Goal: Task Accomplishment & Management: Complete application form

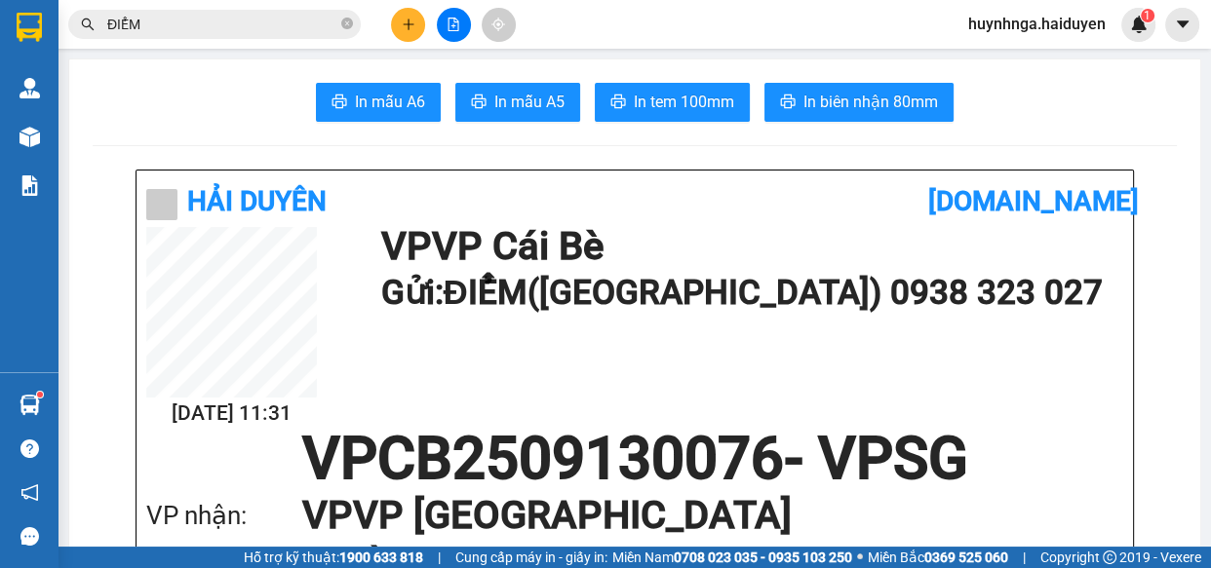
click at [407, 37] on button at bounding box center [408, 25] width 34 height 34
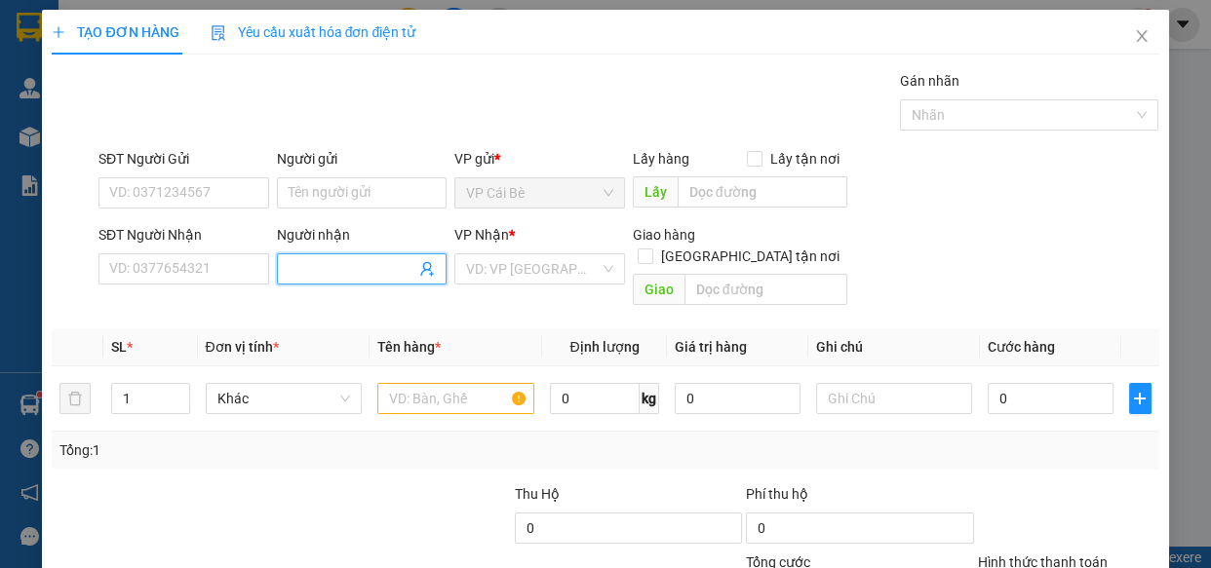
click at [331, 274] on input "Người nhận" at bounding box center [353, 268] width 128 height 21
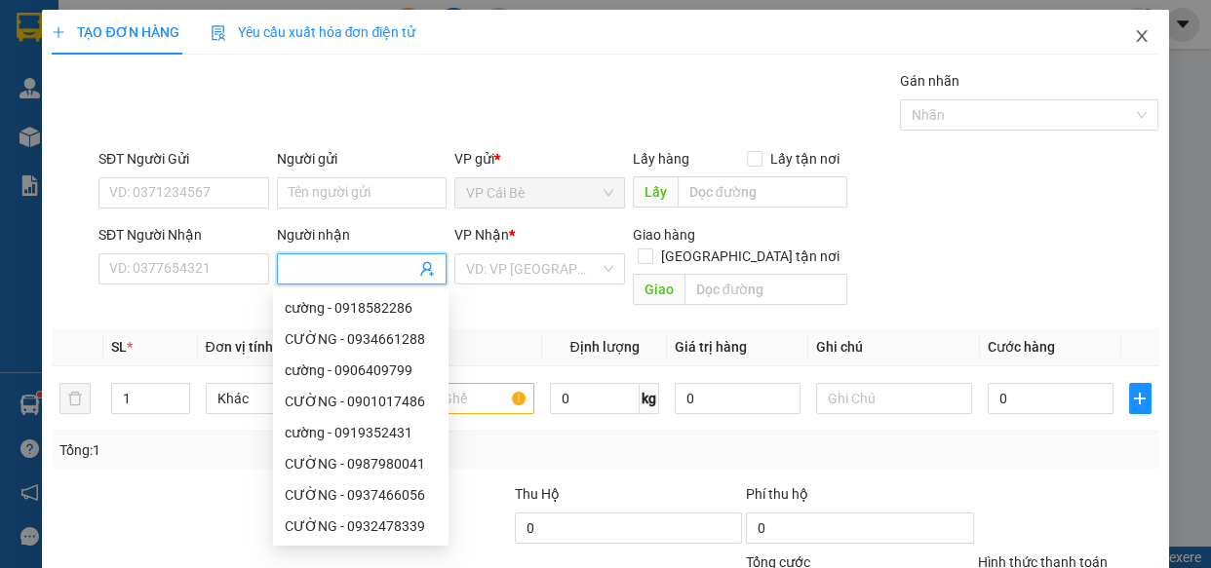
click at [1134, 37] on icon "close" at bounding box center [1142, 36] width 16 height 16
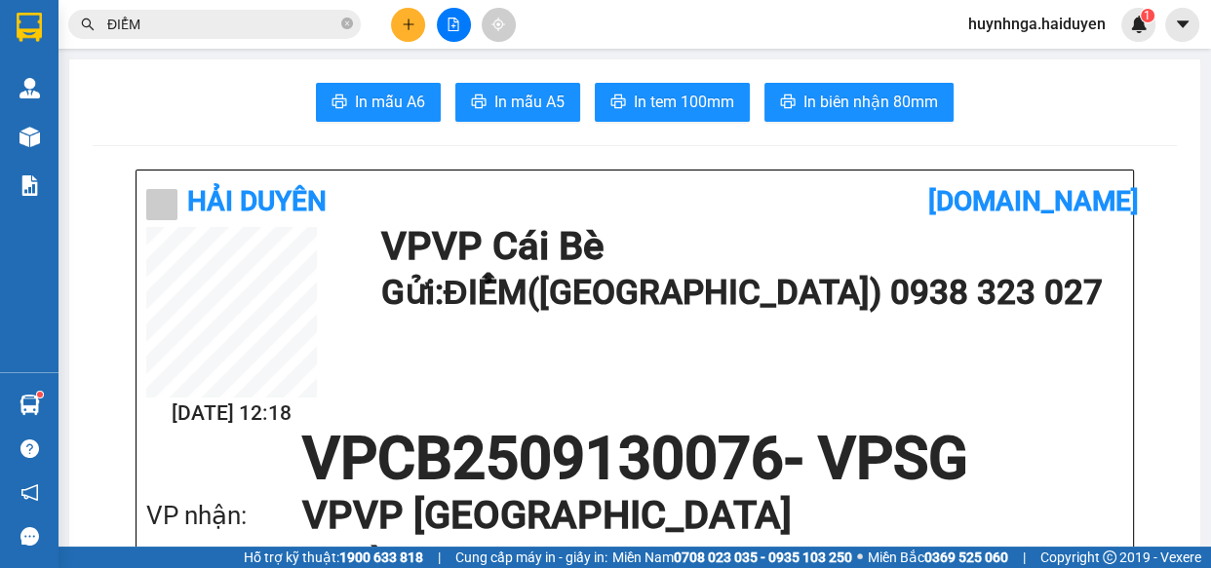
click at [295, 22] on input "ĐIỂM" at bounding box center [222, 24] width 230 height 21
type input "Đ"
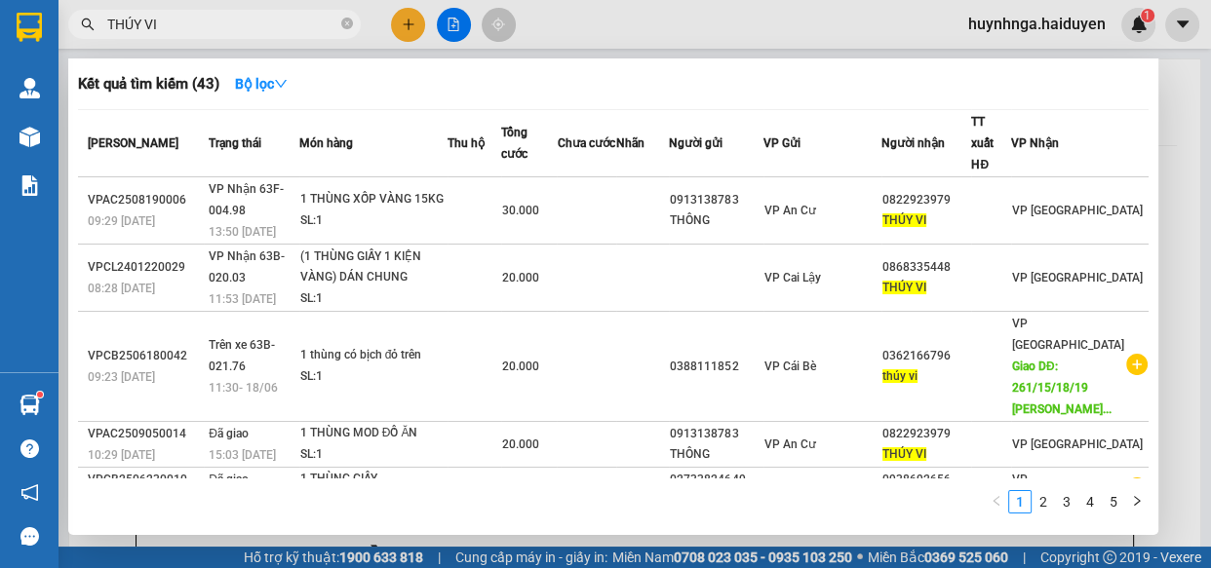
type input "THÚY VI"
drag, startPoint x: 400, startPoint y: 13, endPoint x: 406, endPoint y: 23, distance: 12.7
click at [399, 14] on div at bounding box center [605, 284] width 1211 height 568
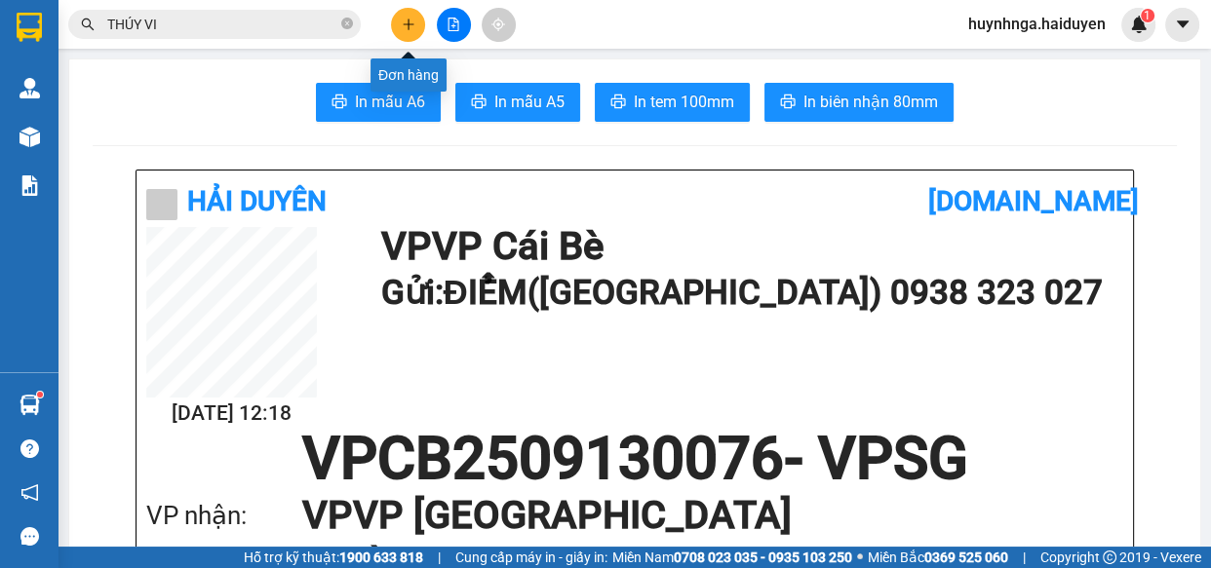
click at [408, 21] on icon "plus" at bounding box center [407, 24] width 1 height 11
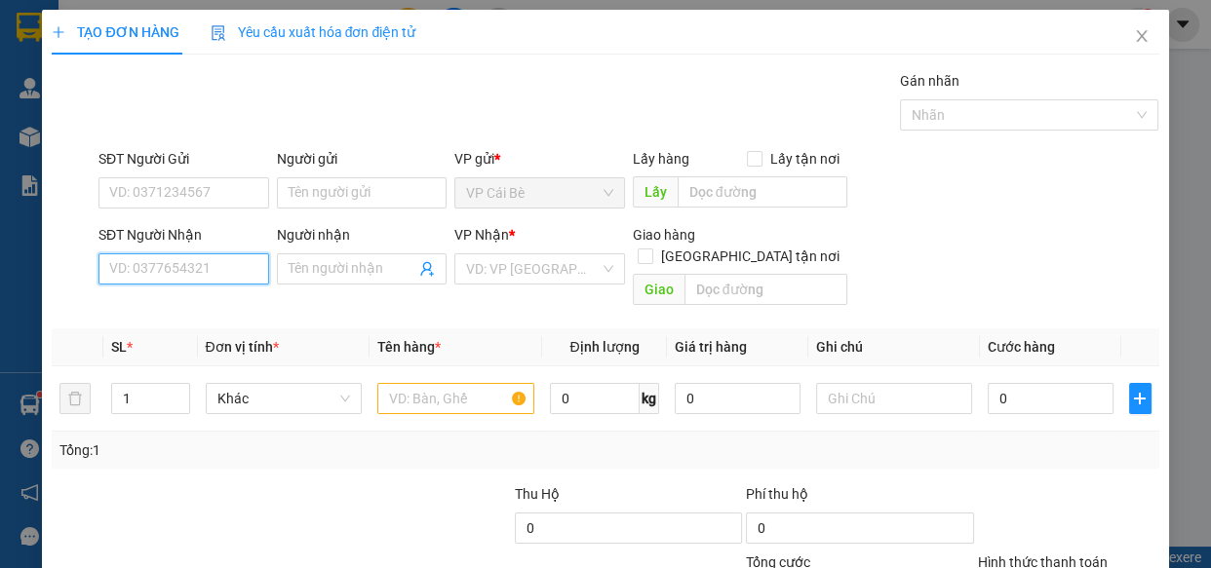
click at [185, 266] on input "SĐT Người Nhận" at bounding box center [183, 268] width 171 height 31
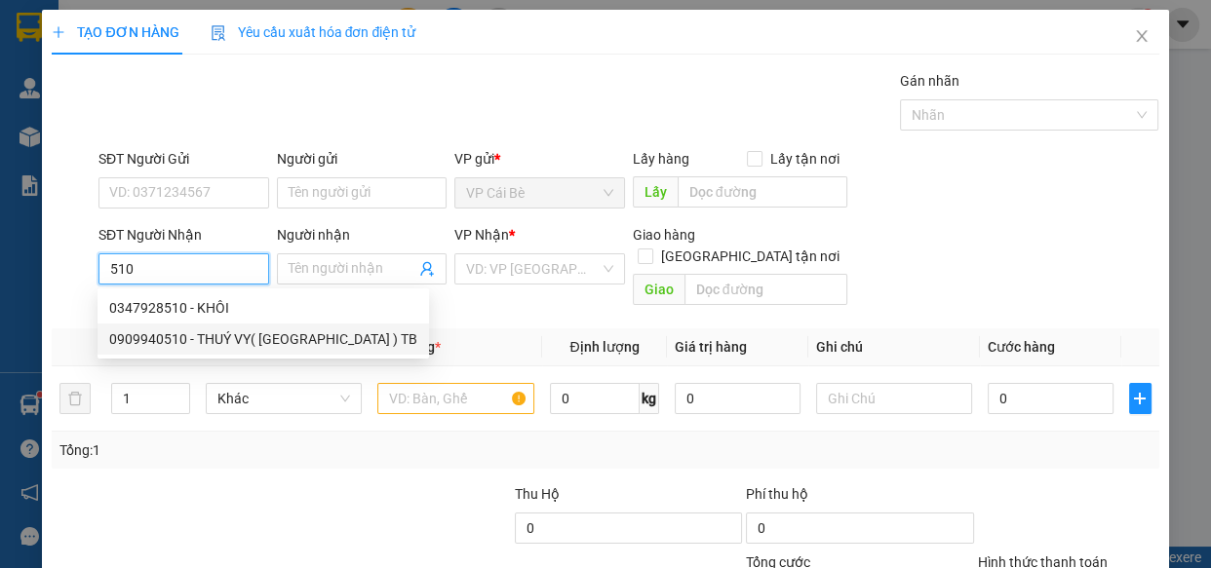
click at [258, 329] on div "0909940510 - THUÝ VY( [GEOGRAPHIC_DATA] ) TB" at bounding box center [263, 339] width 308 height 21
type input "0909940510"
type input "THUÝ VY( TÂN PHONG ) TB"
type input "20.000"
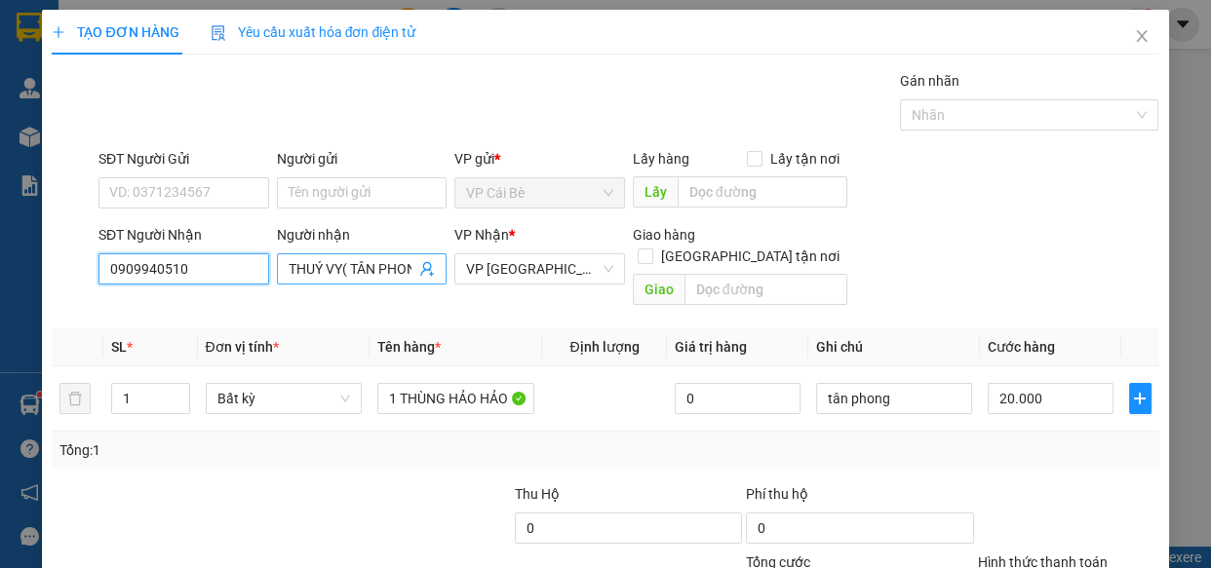
type input "0909940510"
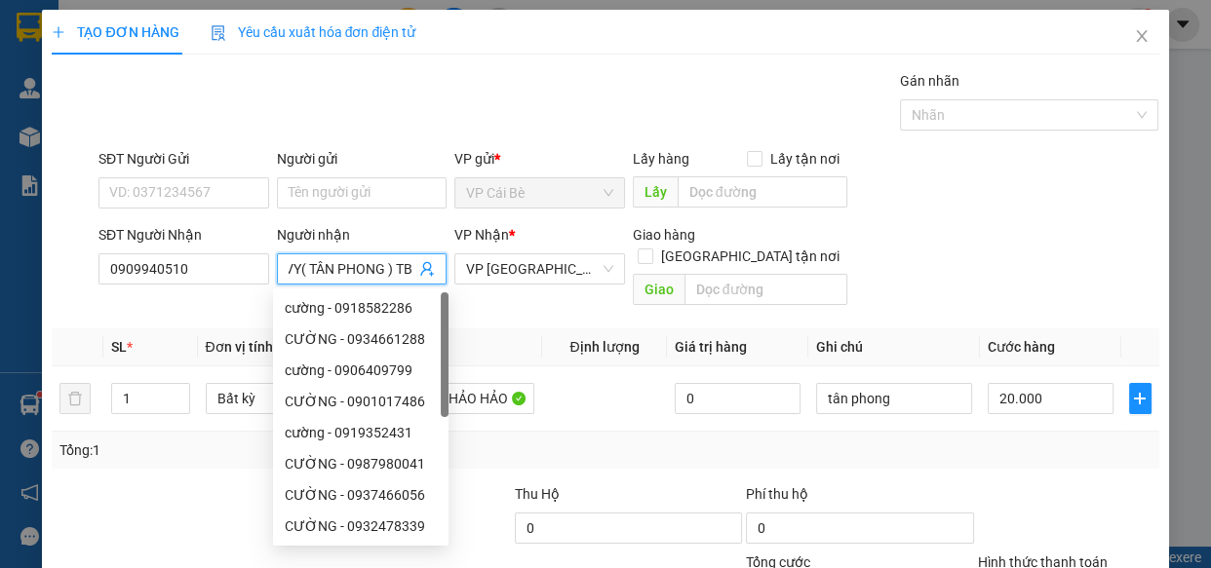
drag, startPoint x: 409, startPoint y: 268, endPoint x: 393, endPoint y: 270, distance: 16.7
click at [393, 270] on input "THUÝ VY( TÂN PHONG ) TB" at bounding box center [353, 268] width 128 height 21
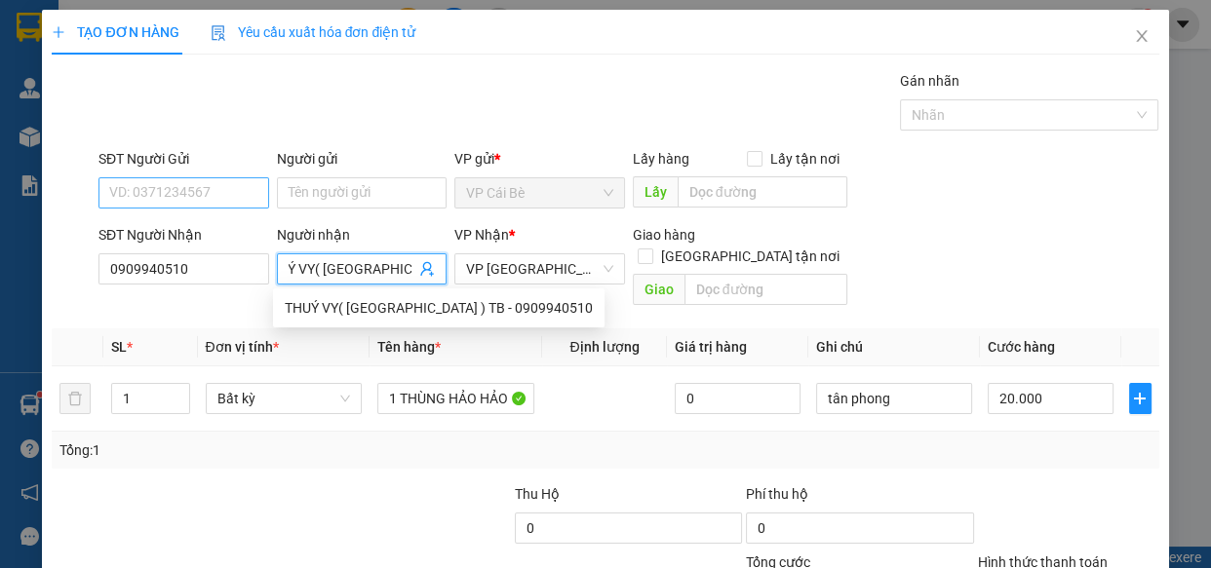
type input "THUÝ VY( [GEOGRAPHIC_DATA] )"
click at [232, 177] on input "SĐT Người Gửi" at bounding box center [183, 192] width 171 height 31
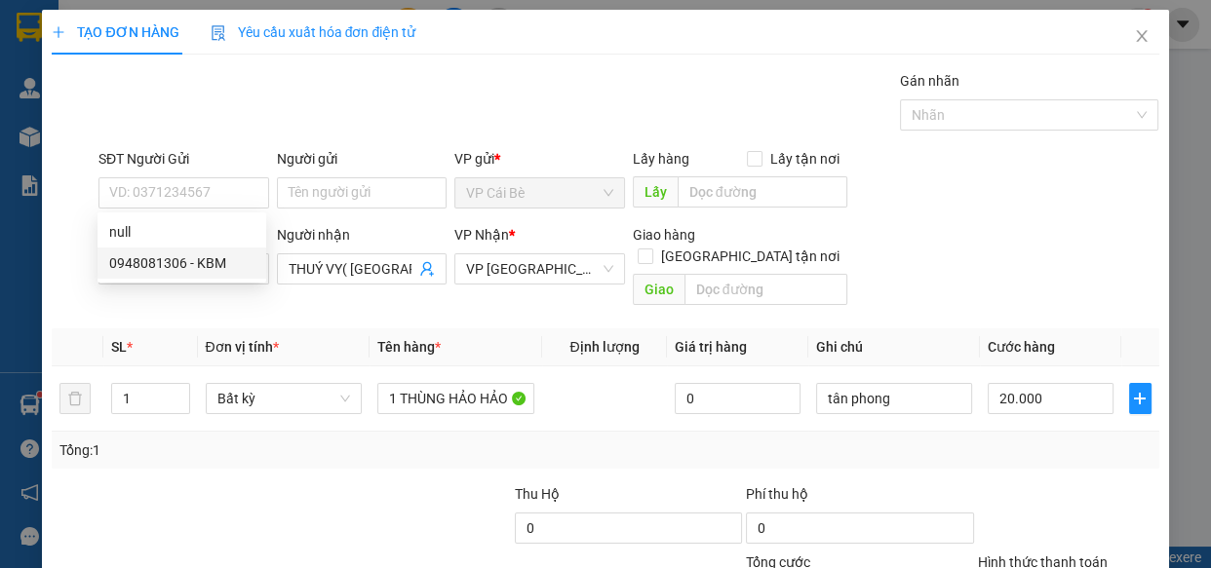
click at [14, 262] on div "TẠO ĐƠN HÀNG Yêu cầu xuất hóa đơn điện tử Transit Pickup Surcharge Ids Transit …" at bounding box center [605, 284] width 1211 height 568
click at [73, 213] on div at bounding box center [73, 182] width 46 height 68
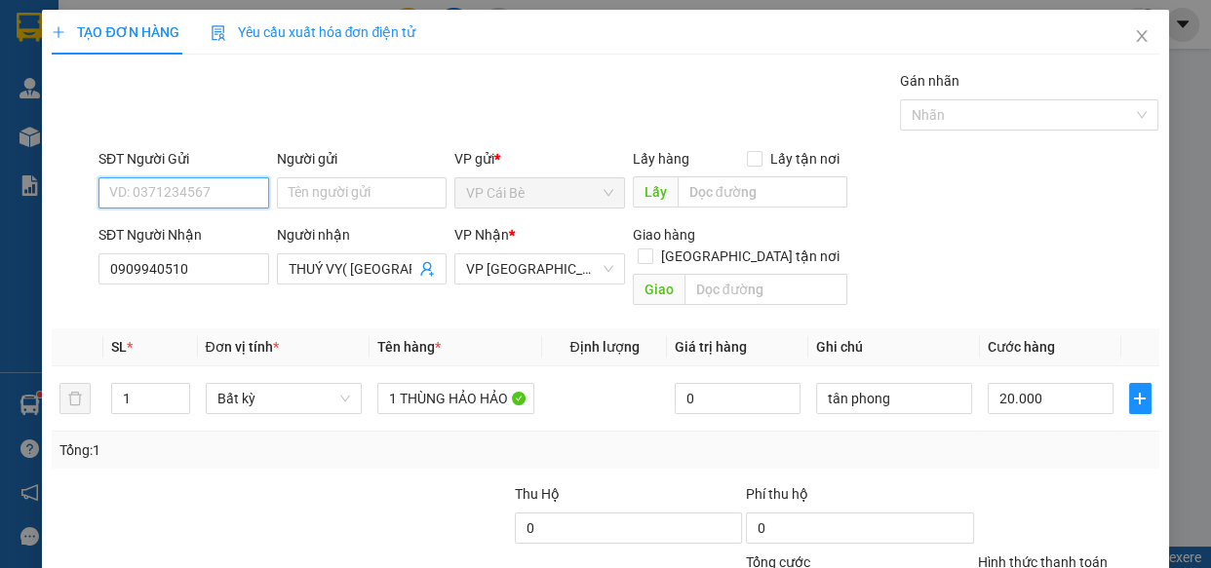
click at [228, 193] on input "SĐT Người Gửi" at bounding box center [183, 192] width 171 height 31
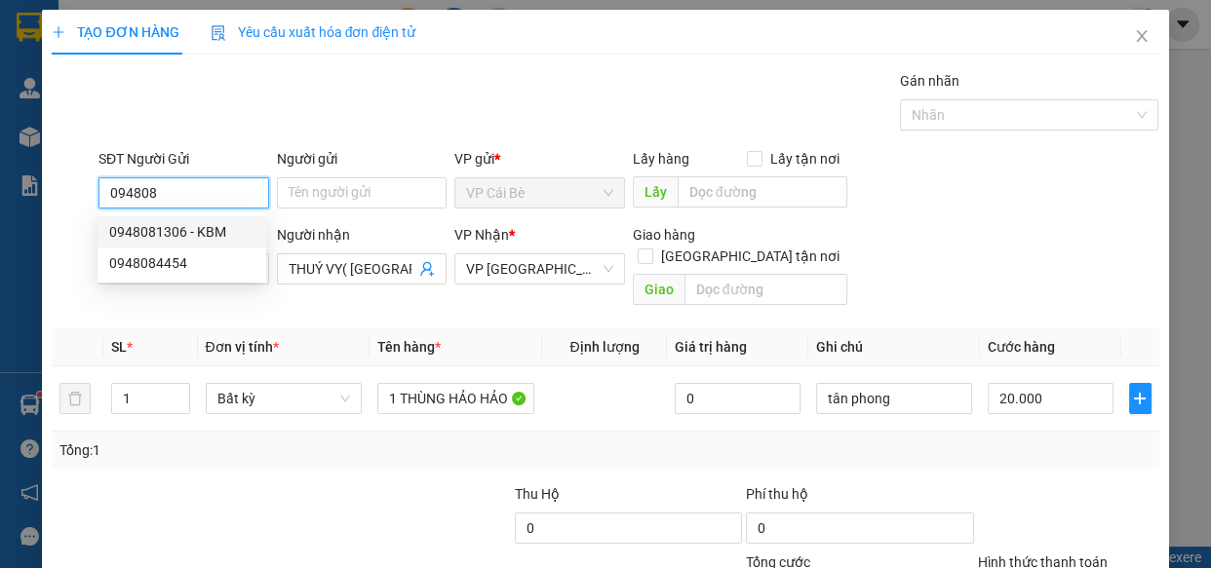
click at [202, 235] on div "0948081306 - KBM" at bounding box center [181, 231] width 145 height 21
type input "0948081306"
type input "KBM"
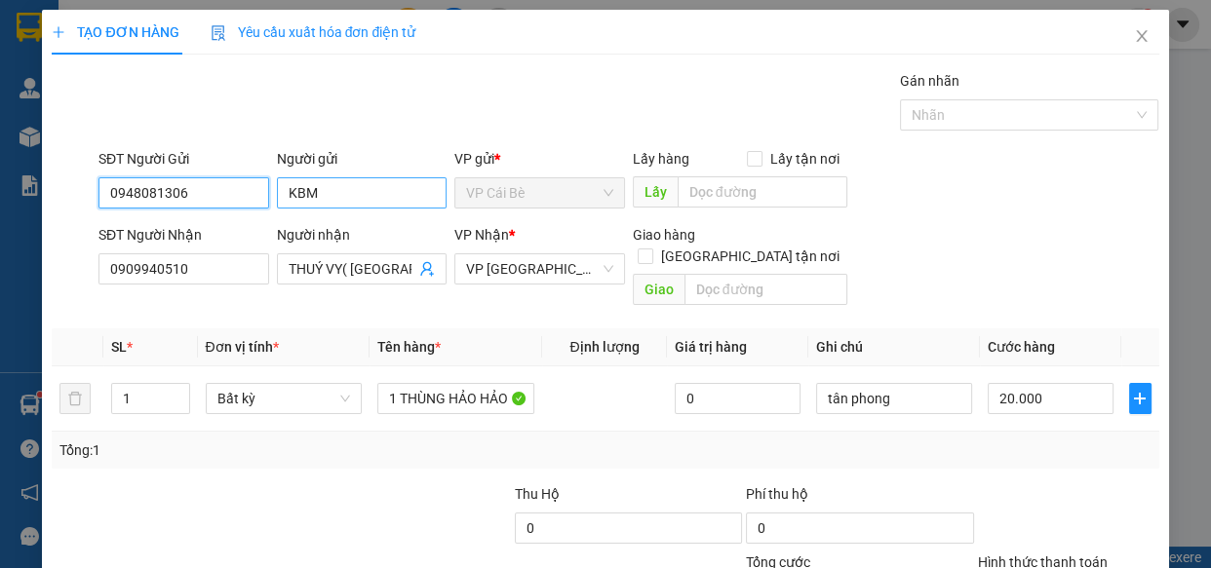
type input "0948081306"
click at [340, 202] on input "KBM" at bounding box center [362, 192] width 171 height 31
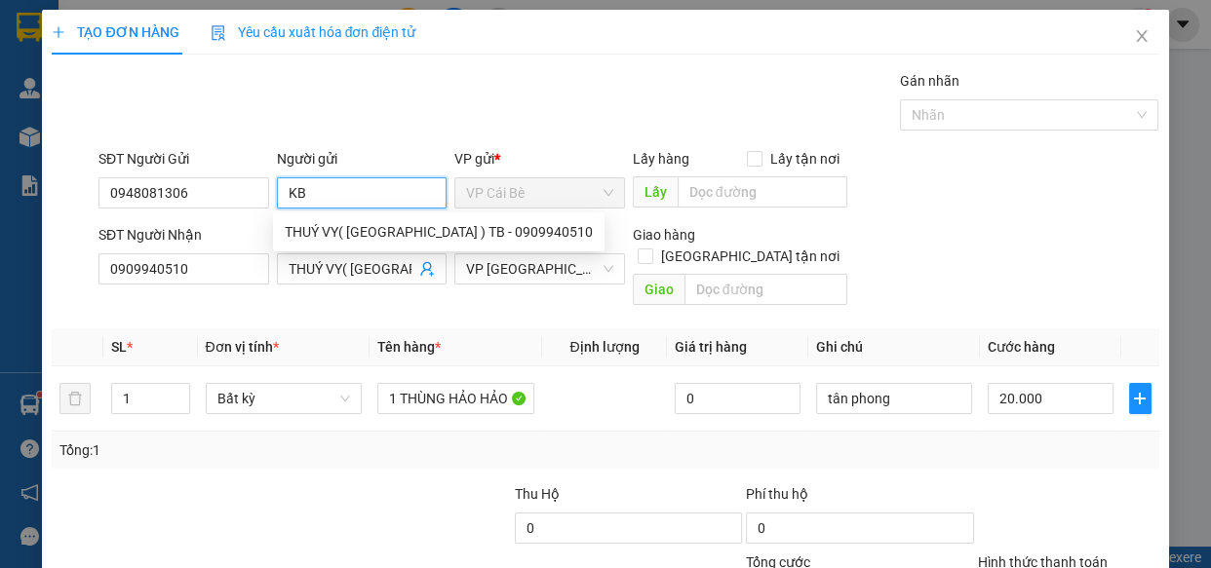
type input "K"
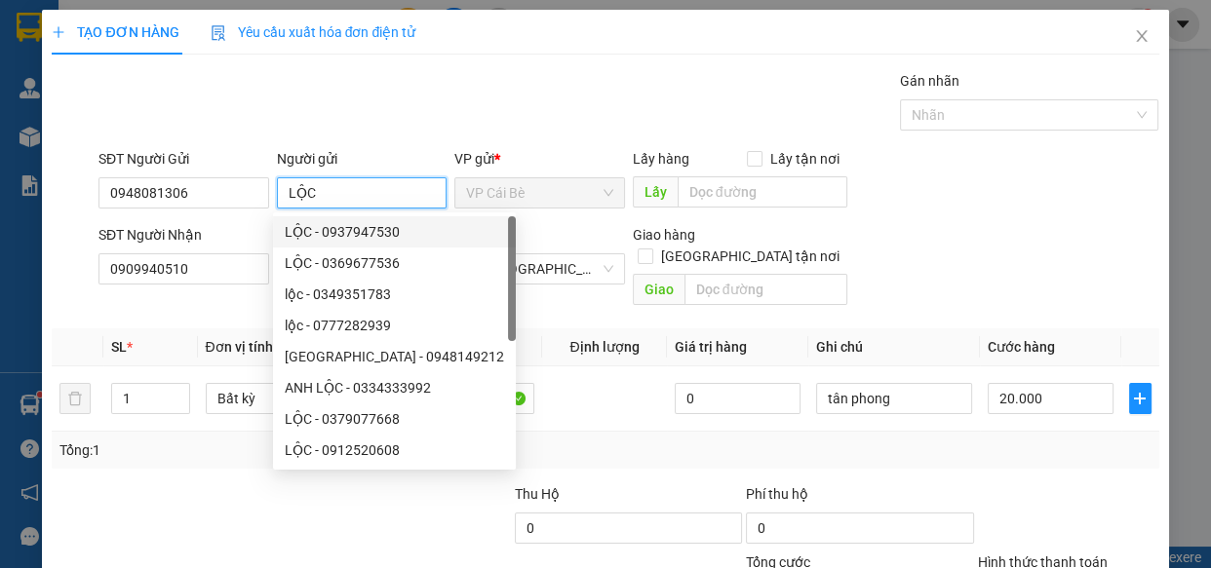
type input "LỘC"
drag, startPoint x: 57, startPoint y: 286, endPoint x: 74, endPoint y: 292, distance: 18.8
click at [57, 285] on div at bounding box center [73, 269] width 46 height 90
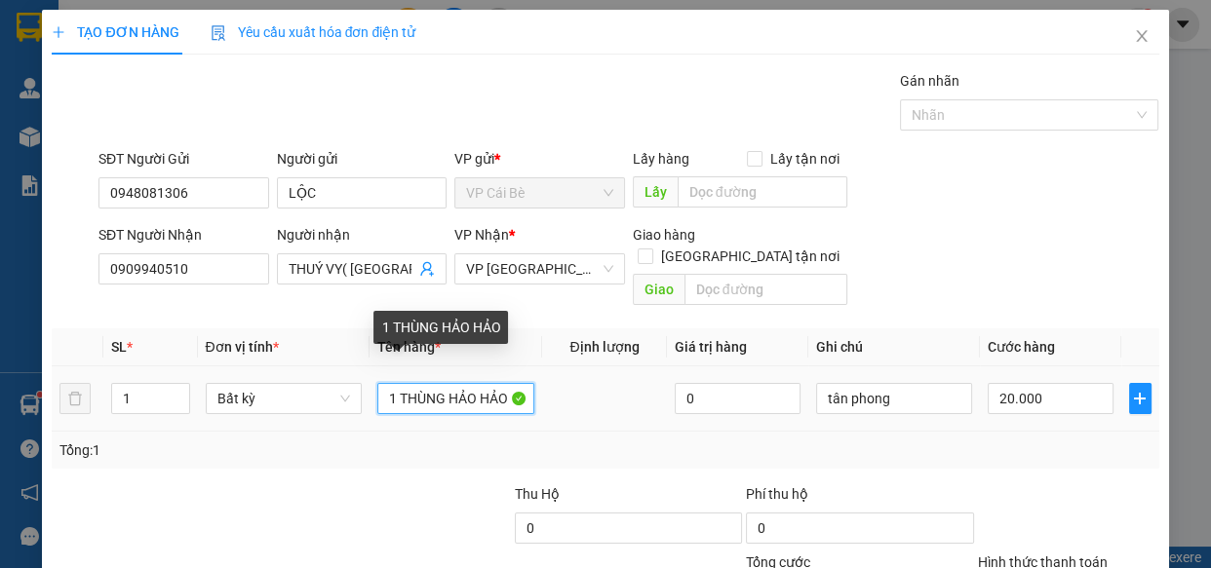
drag, startPoint x: 445, startPoint y: 370, endPoint x: 578, endPoint y: 370, distance: 133.5
click at [578, 370] on tr "1 Bất kỳ 1 THÙNG HẢO HẢO 0 tân phong 20.000" at bounding box center [605, 399] width 1106 height 65
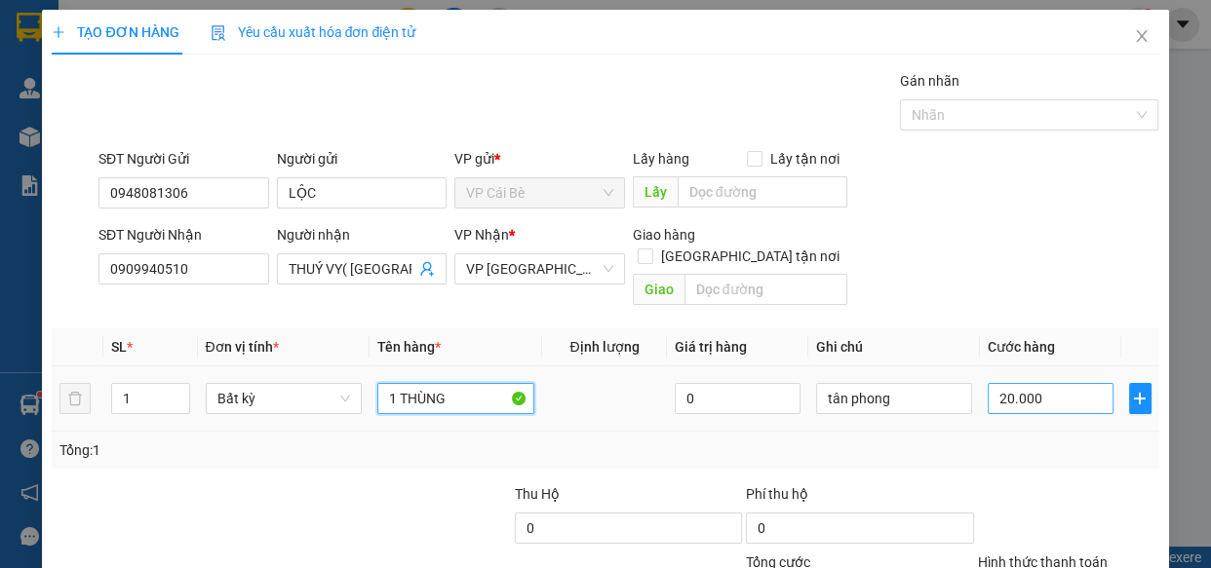
type input "1 THÙNG"
click at [1064, 387] on input "20.000" at bounding box center [1050, 398] width 126 height 31
type input "0"
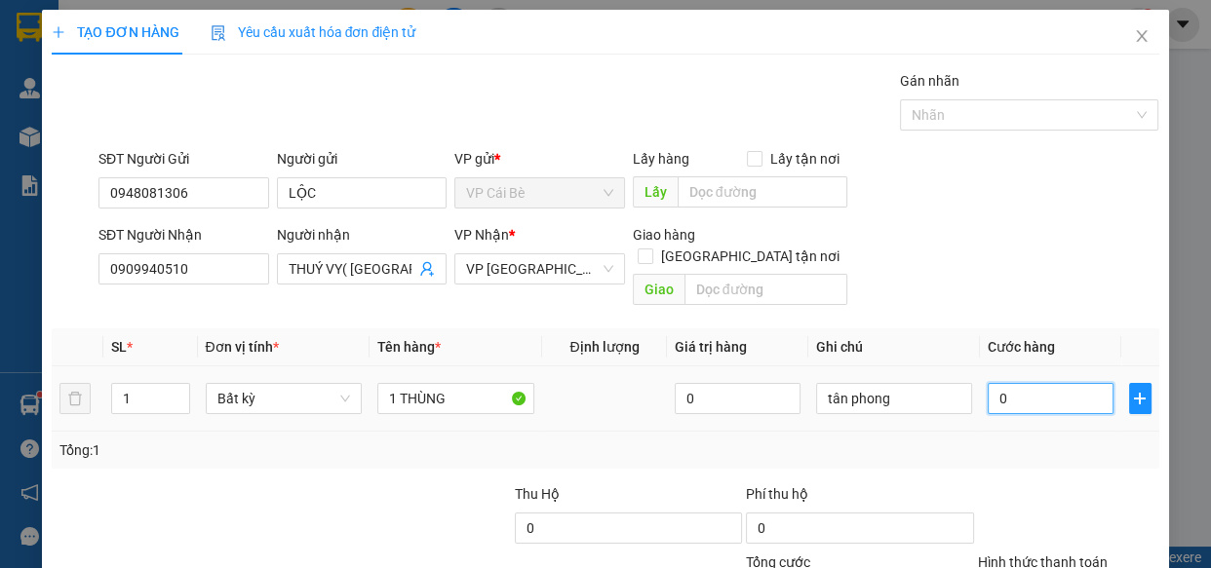
type input "2"
type input "02"
type input "20"
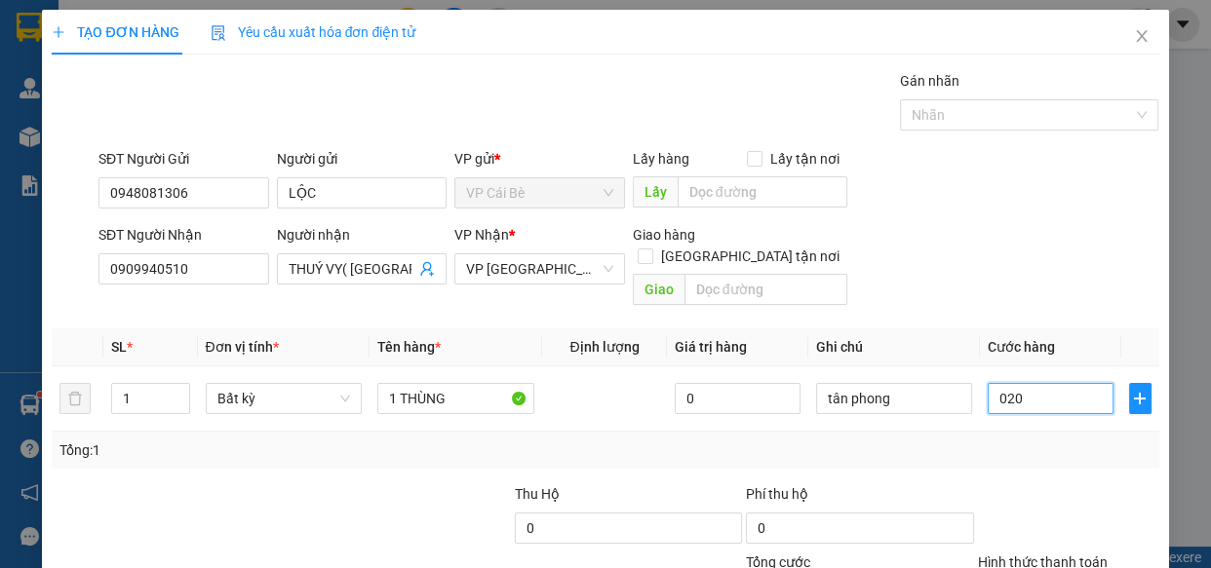
type input "020"
type input "20.000"
click at [1072, 440] on div "Tổng: 1" at bounding box center [604, 450] width 1091 height 21
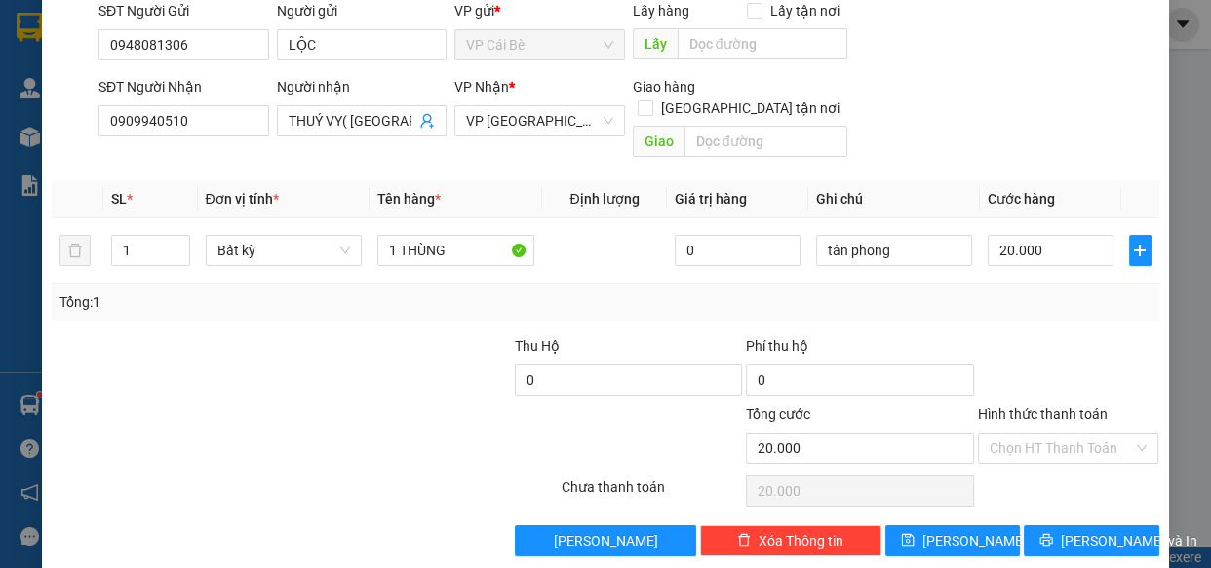
scroll to position [152, 0]
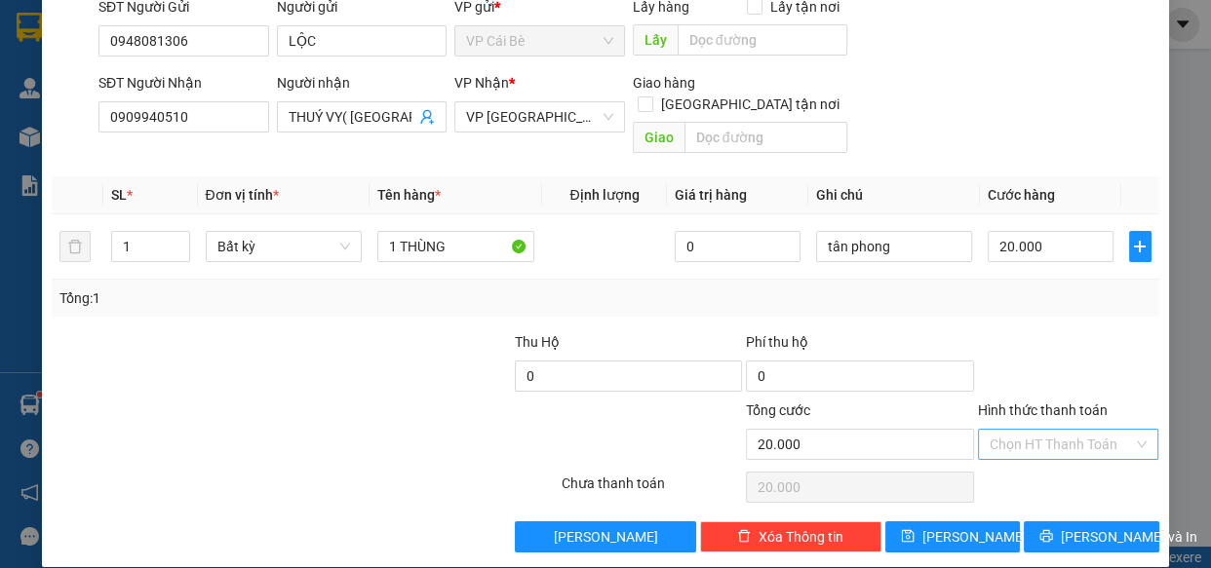
click at [1072, 430] on input "Hình thức thanh toán" at bounding box center [1061, 444] width 144 height 29
click at [1079, 455] on div "Tại văn phòng" at bounding box center [1056, 459] width 156 height 21
type input "0"
click at [1083, 526] on span "[PERSON_NAME] và In" at bounding box center [1129, 536] width 136 height 21
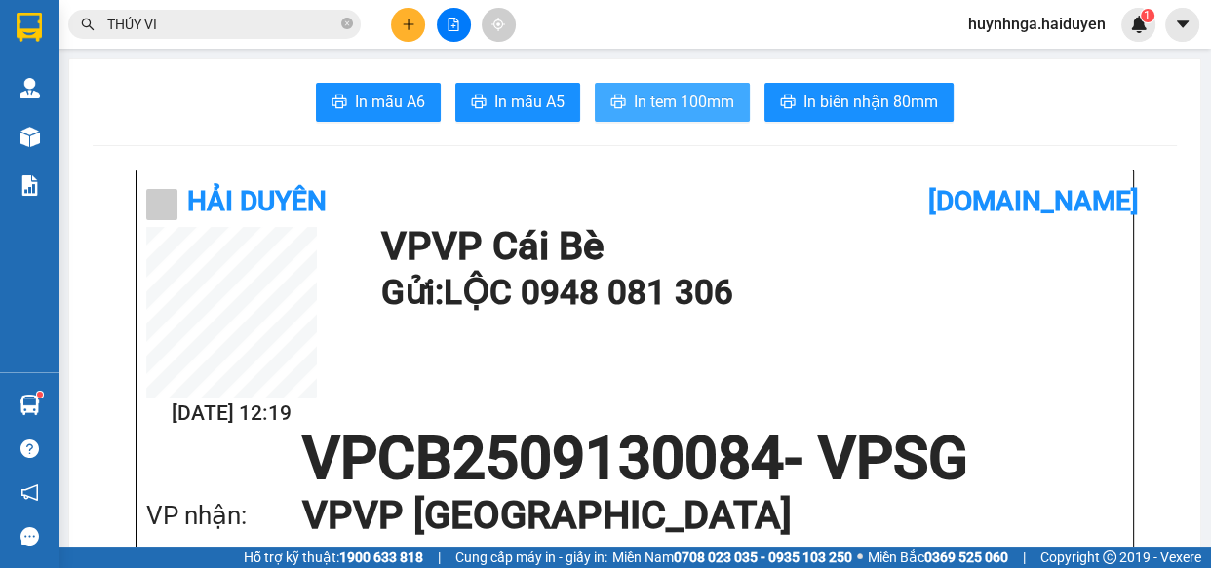
click at [634, 100] on span "In tem 100mm" at bounding box center [684, 102] width 100 height 24
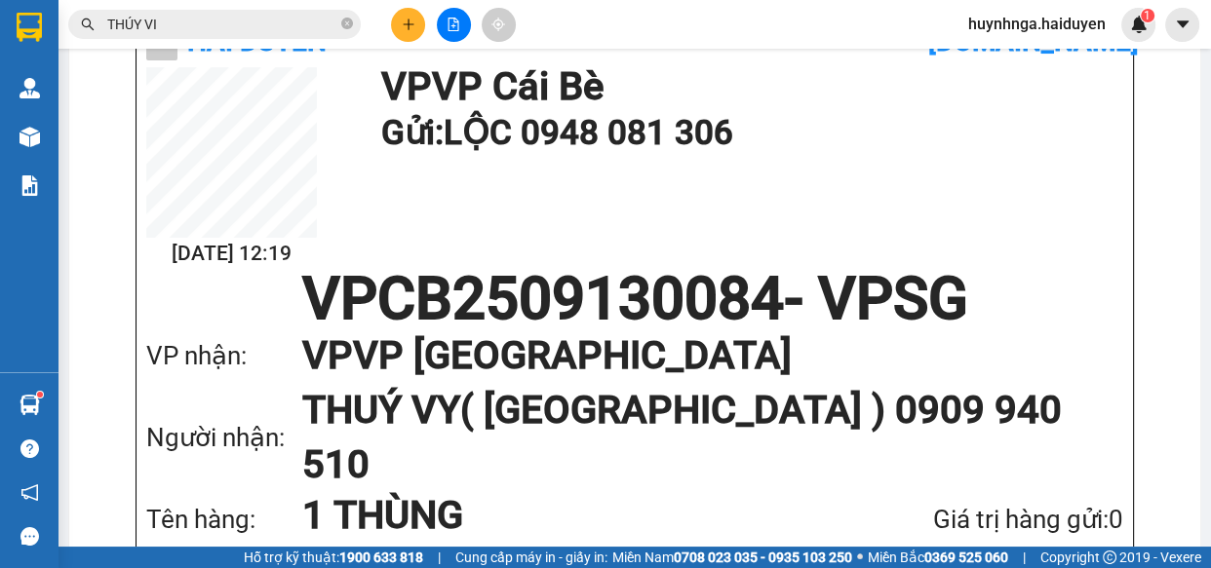
scroll to position [176, 0]
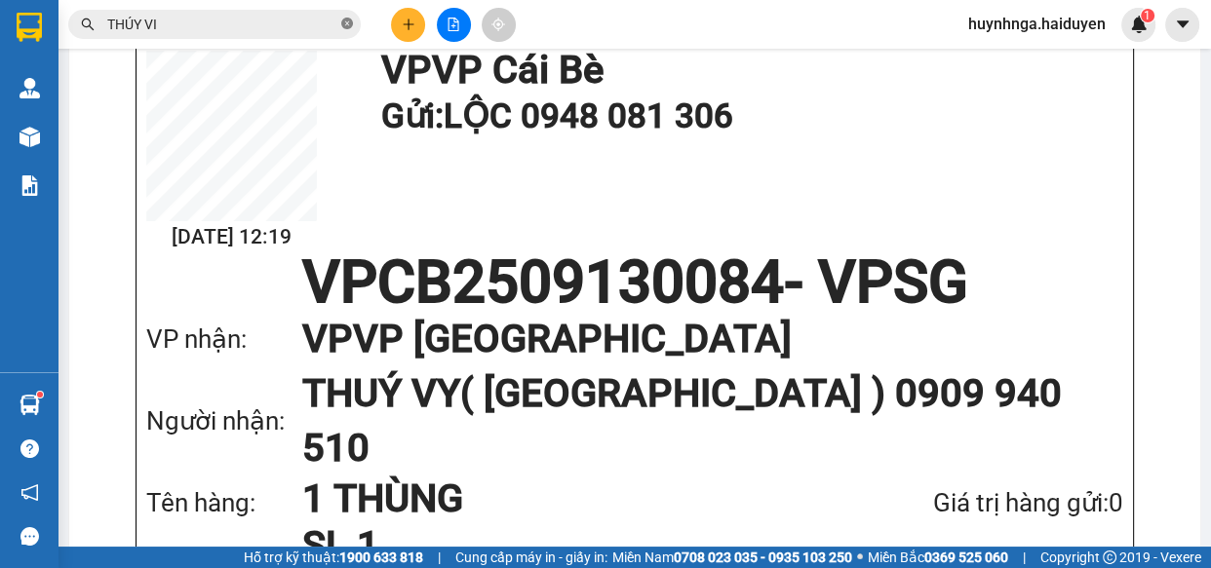
click at [345, 27] on icon "close-circle" at bounding box center [347, 24] width 12 height 12
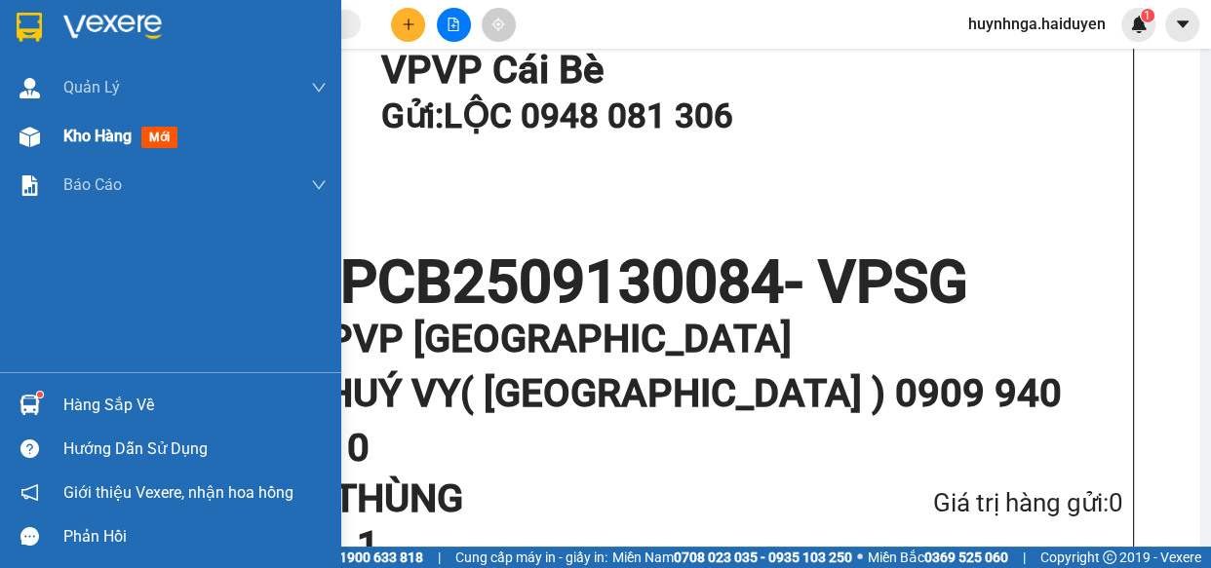
click at [102, 130] on span "Kho hàng" at bounding box center [97, 136] width 68 height 19
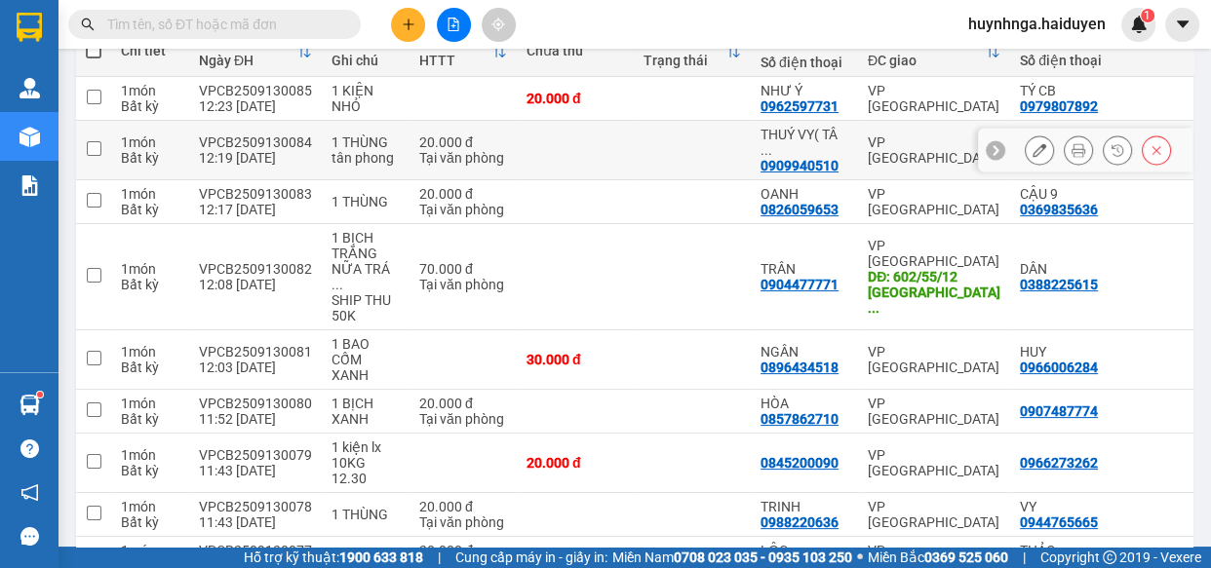
scroll to position [146, 0]
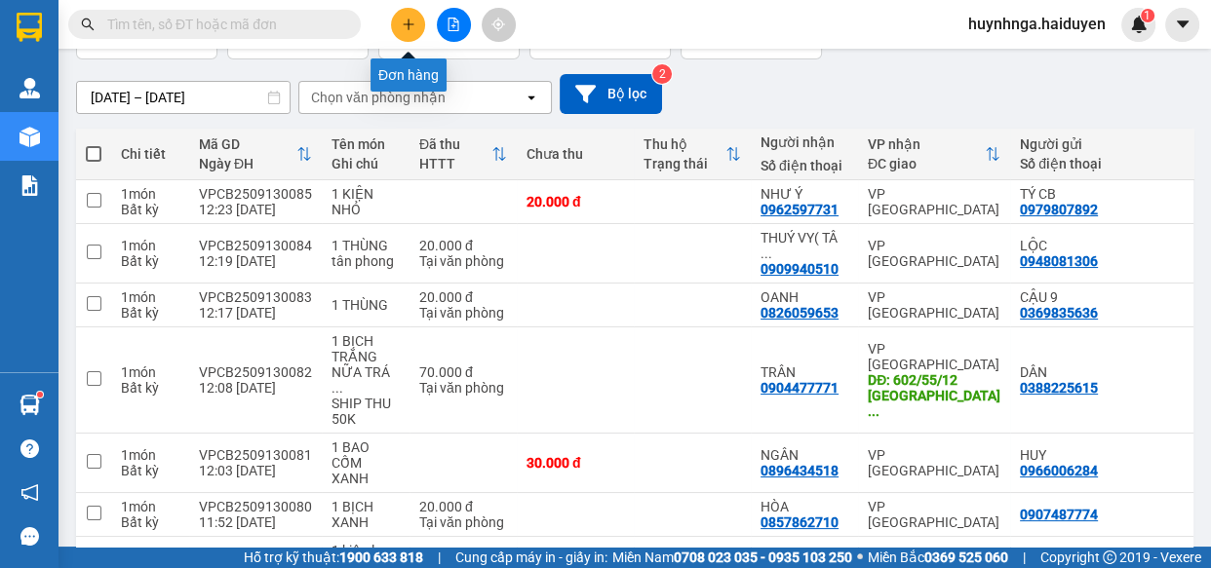
click at [409, 22] on icon "plus" at bounding box center [409, 25] width 14 height 14
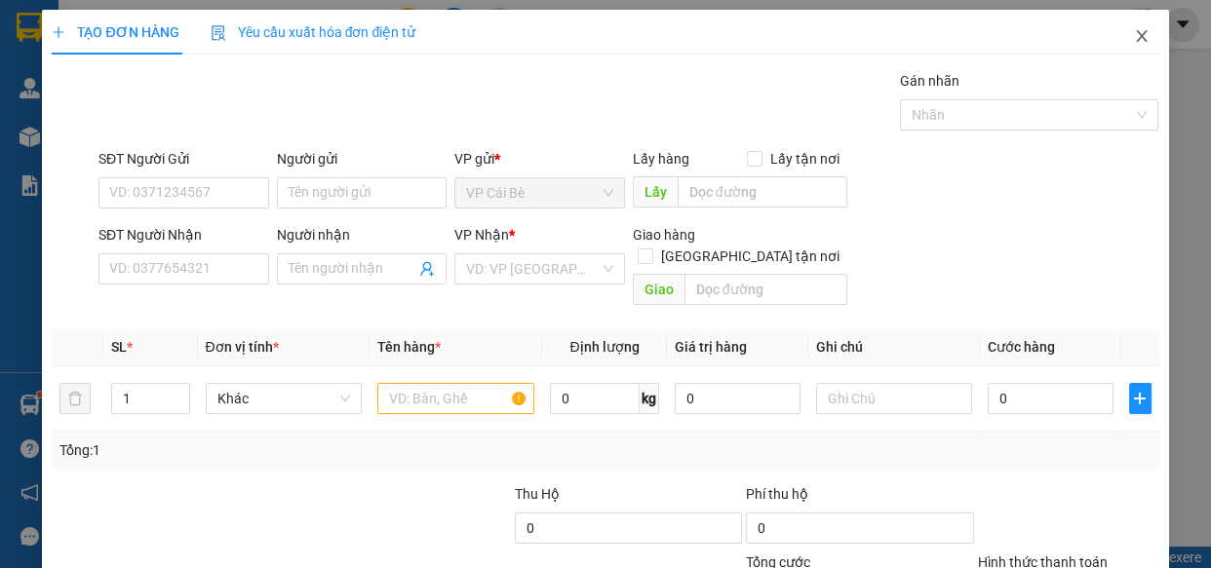
click at [1134, 33] on icon "close" at bounding box center [1142, 36] width 16 height 16
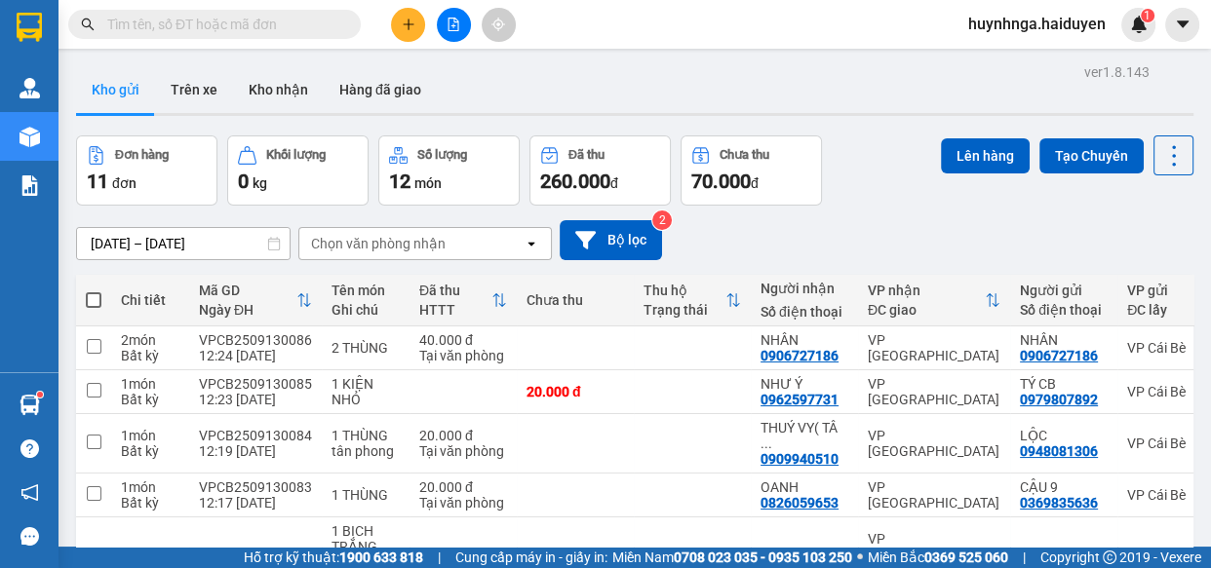
click at [412, 19] on icon "plus" at bounding box center [409, 25] width 14 height 14
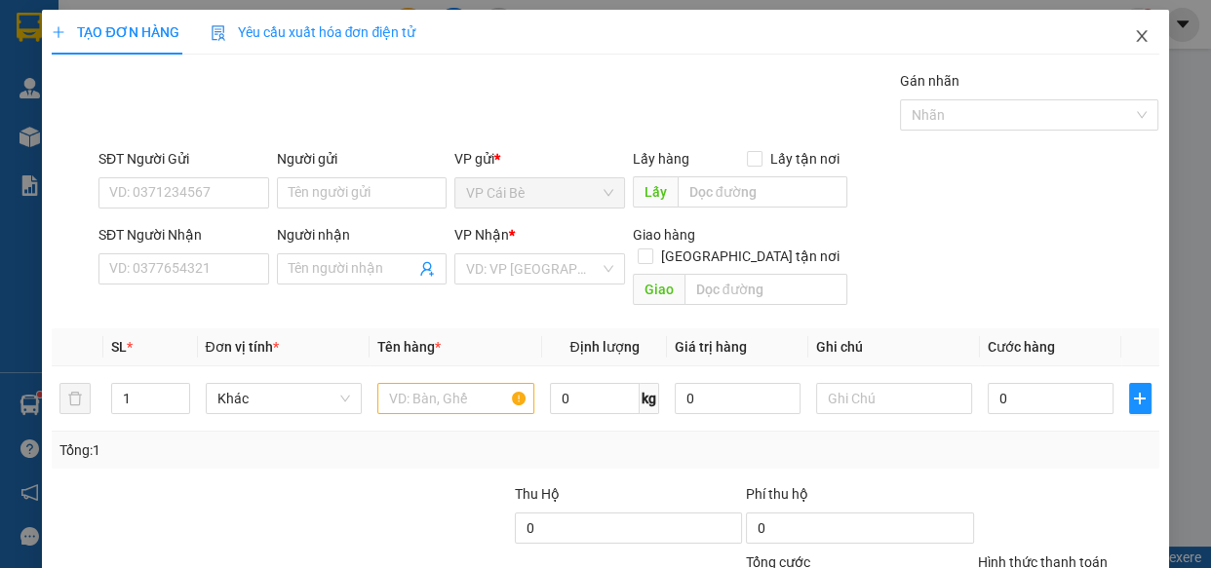
click at [1131, 26] on span "Close" at bounding box center [1141, 37] width 55 height 55
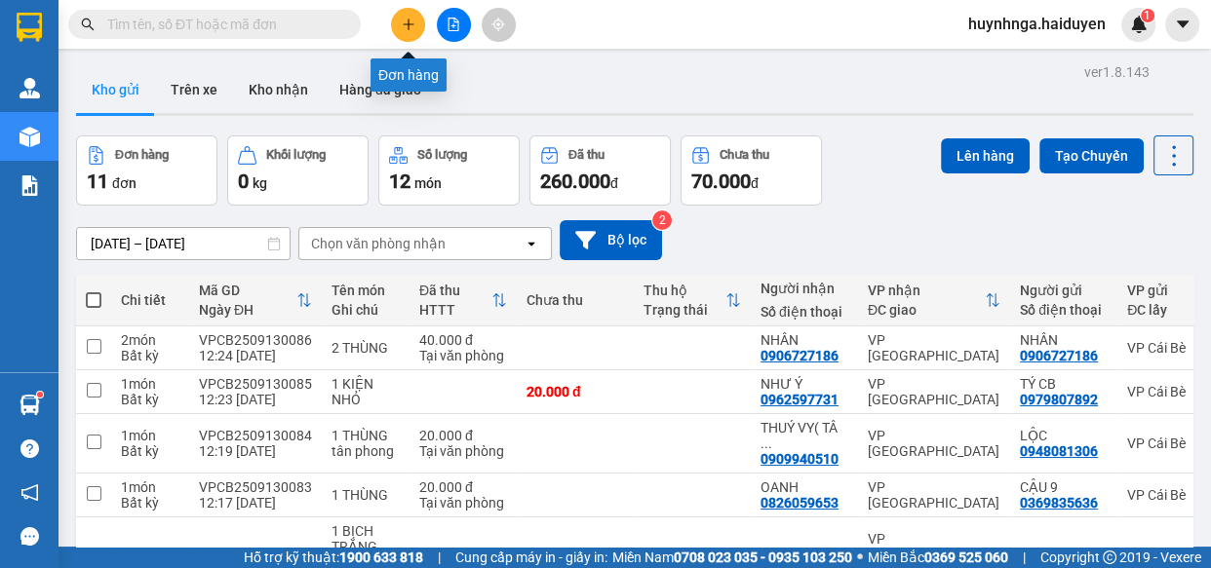
click at [411, 21] on icon "plus" at bounding box center [409, 25] width 14 height 14
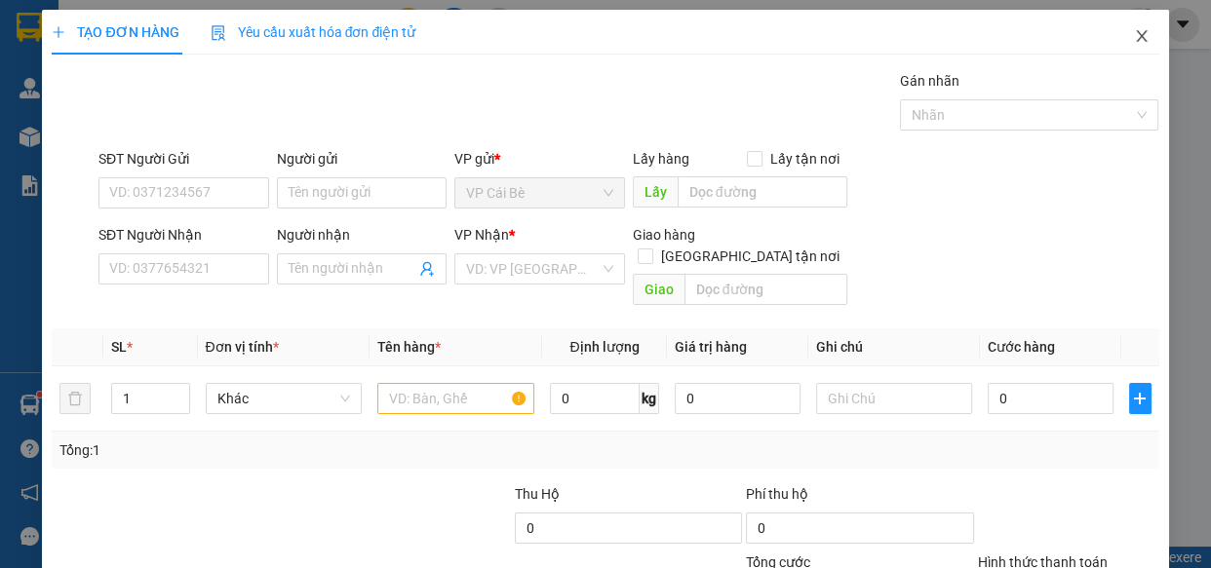
click at [1136, 39] on icon "close" at bounding box center [1141, 36] width 11 height 12
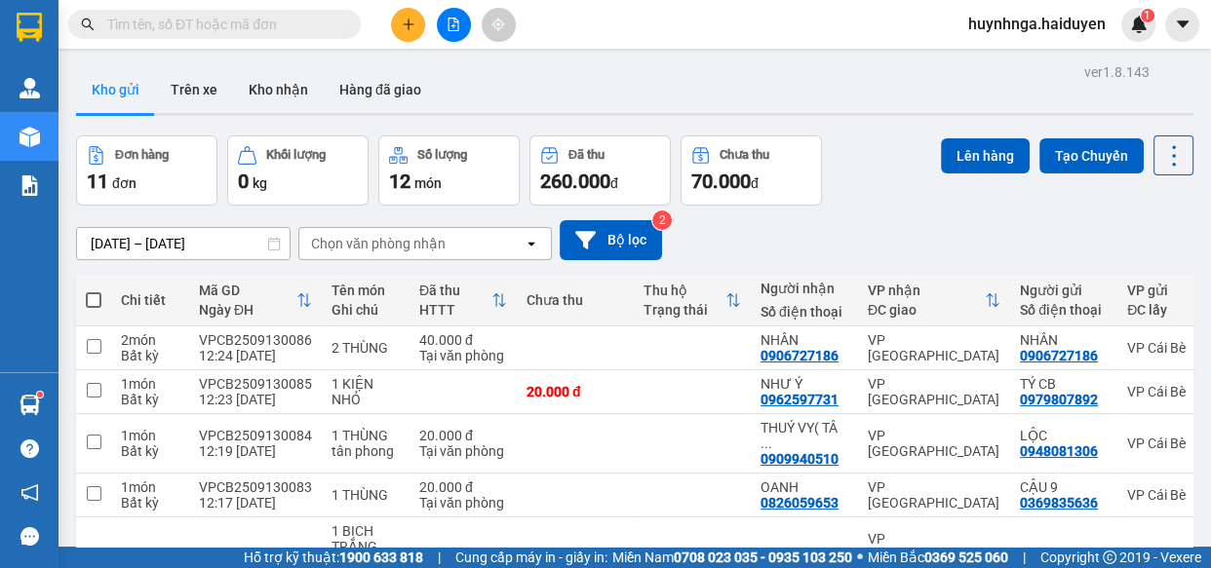
click at [234, 14] on input "text" at bounding box center [222, 24] width 230 height 21
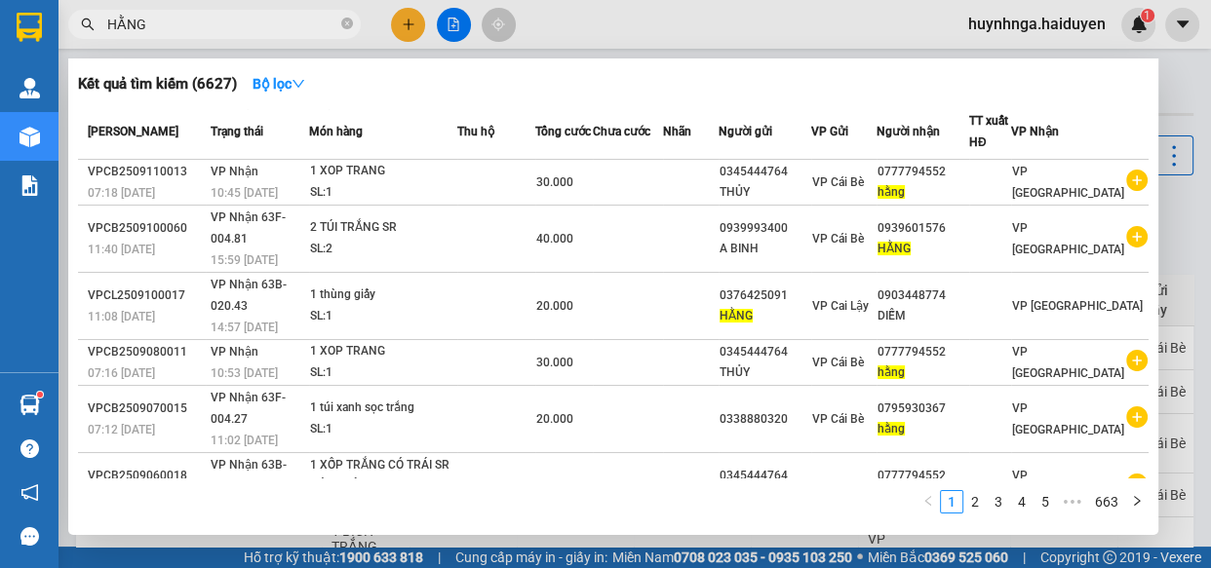
scroll to position [302, 0]
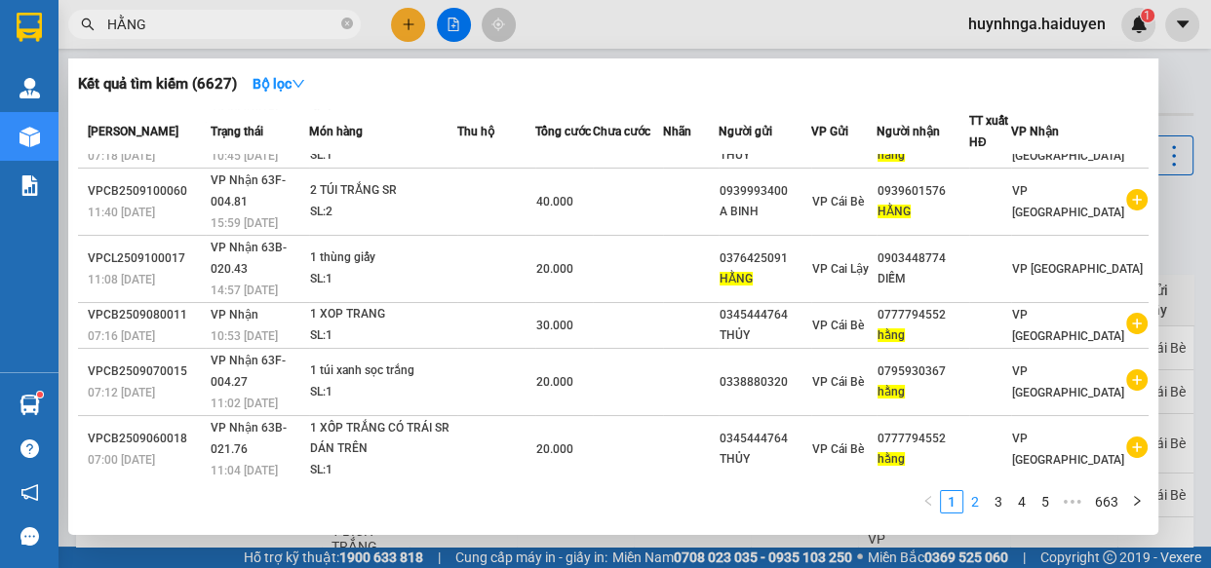
type input "HẰNG"
click at [977, 499] on link "2" at bounding box center [974, 501] width 21 height 21
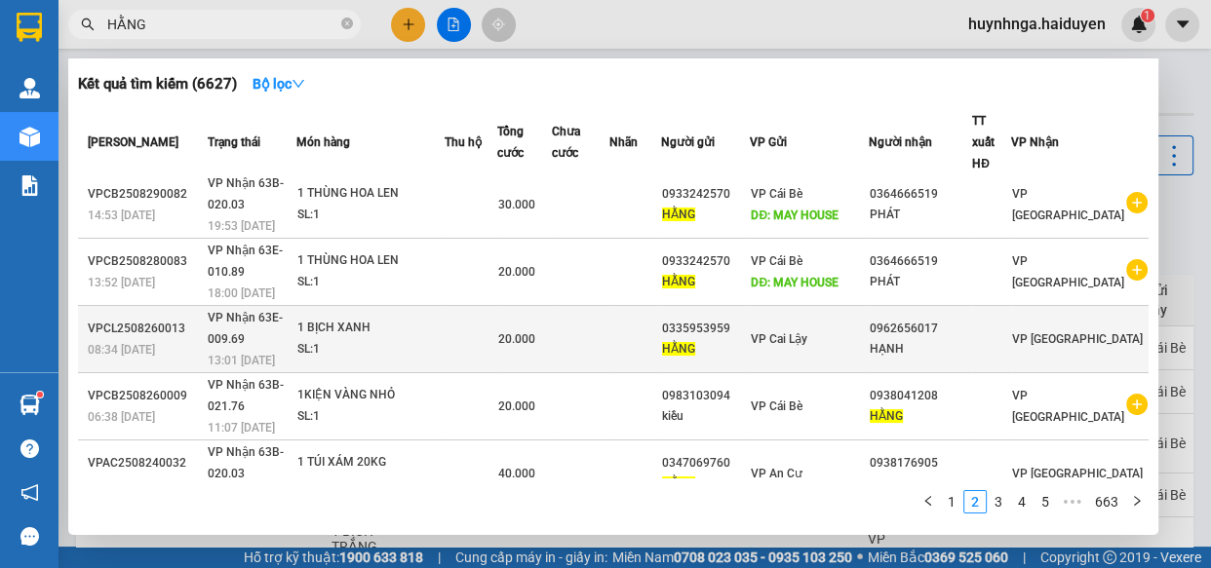
scroll to position [388, 0]
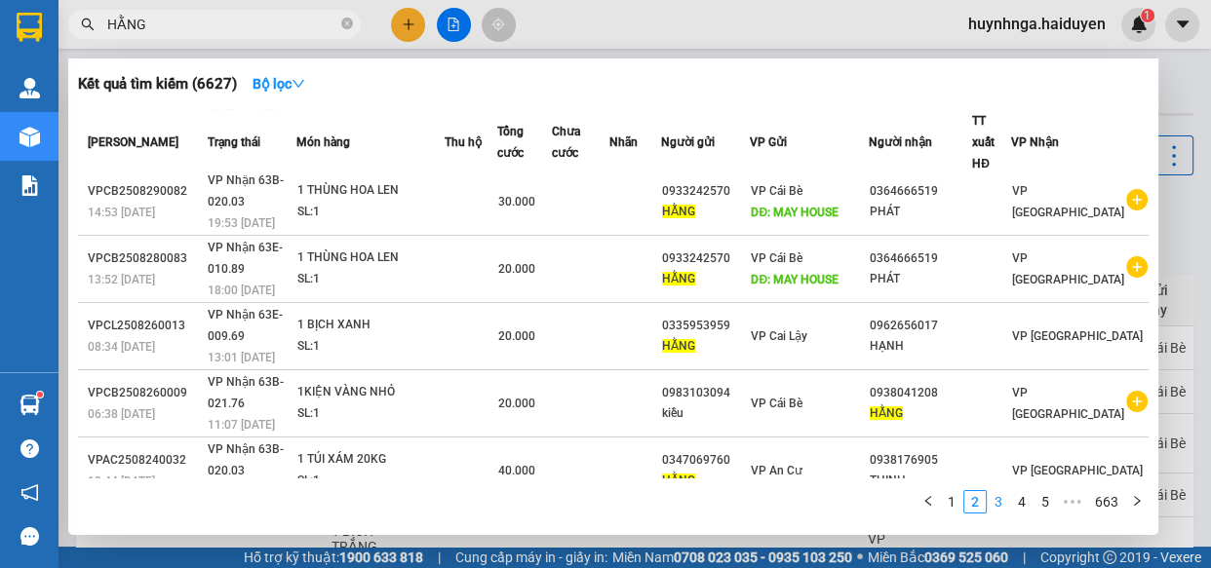
click at [997, 510] on link "3" at bounding box center [997, 501] width 21 height 21
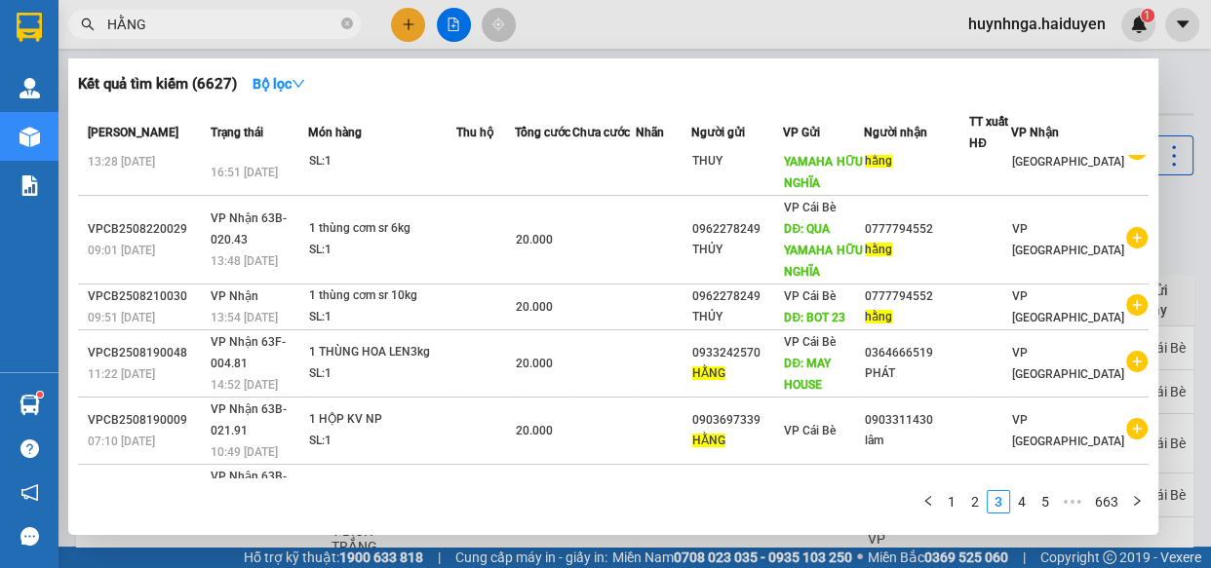
scroll to position [0, 0]
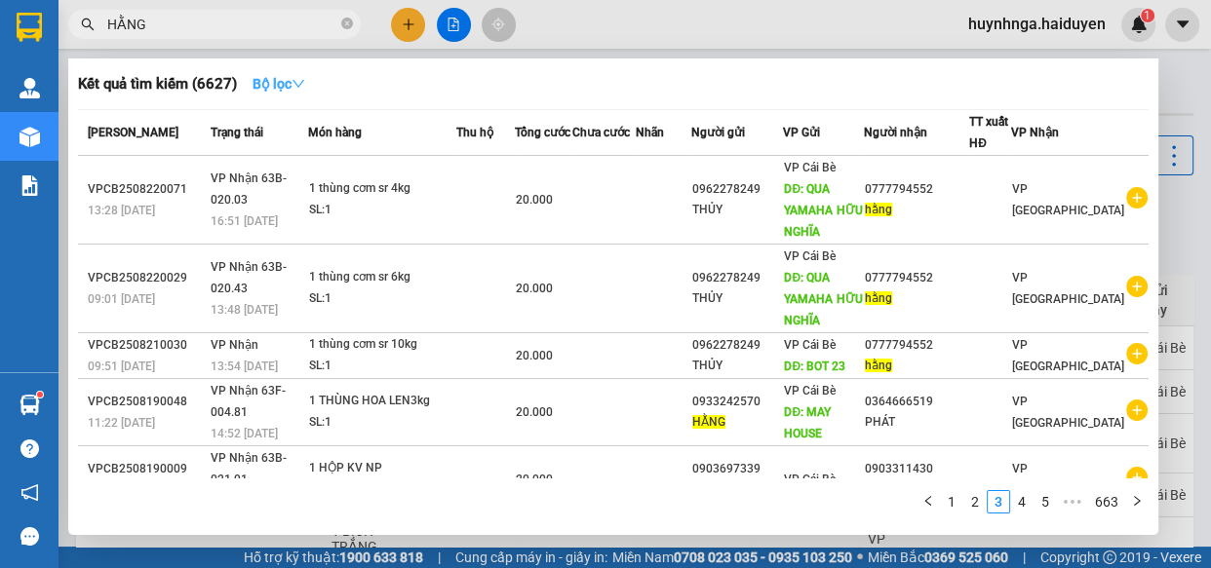
drag, startPoint x: 304, startPoint y: 78, endPoint x: 309, endPoint y: 97, distance: 19.2
click at [302, 78] on icon "down" at bounding box center [298, 84] width 14 height 14
click at [733, 19] on div at bounding box center [605, 284] width 1211 height 568
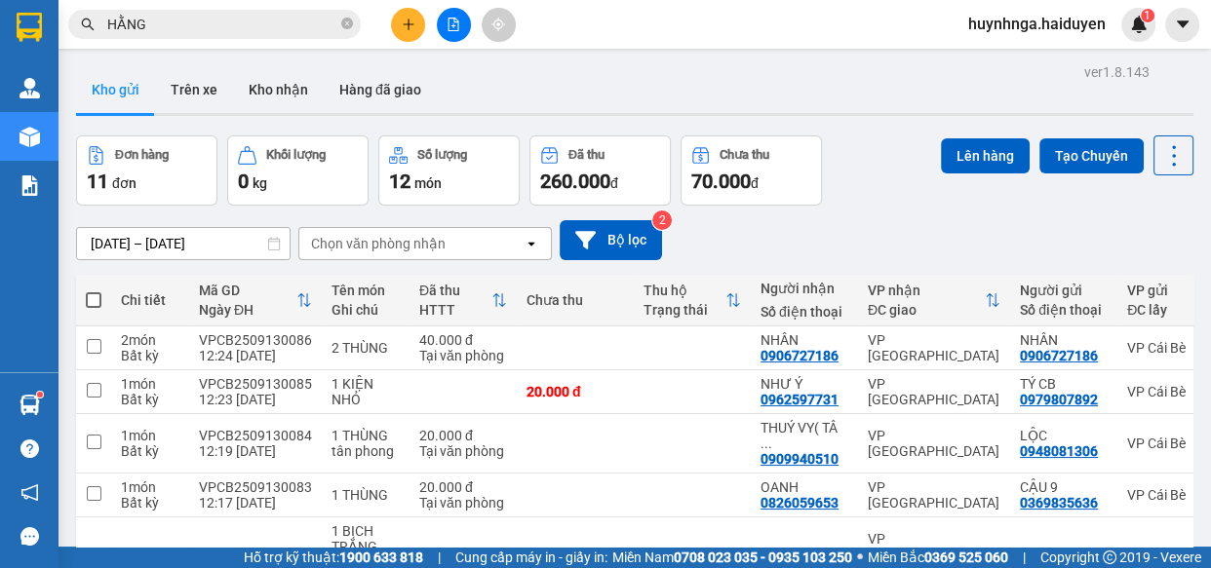
click at [407, 23] on icon "plus" at bounding box center [408, 23] width 11 height 1
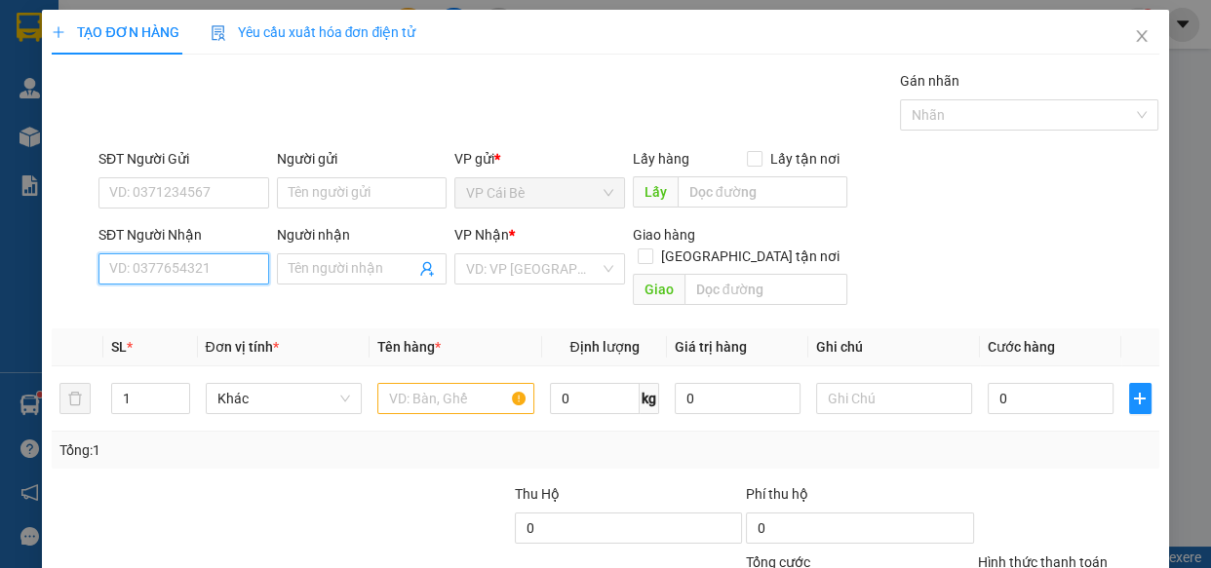
click at [200, 264] on input "SĐT Người Nhận" at bounding box center [183, 268] width 171 height 31
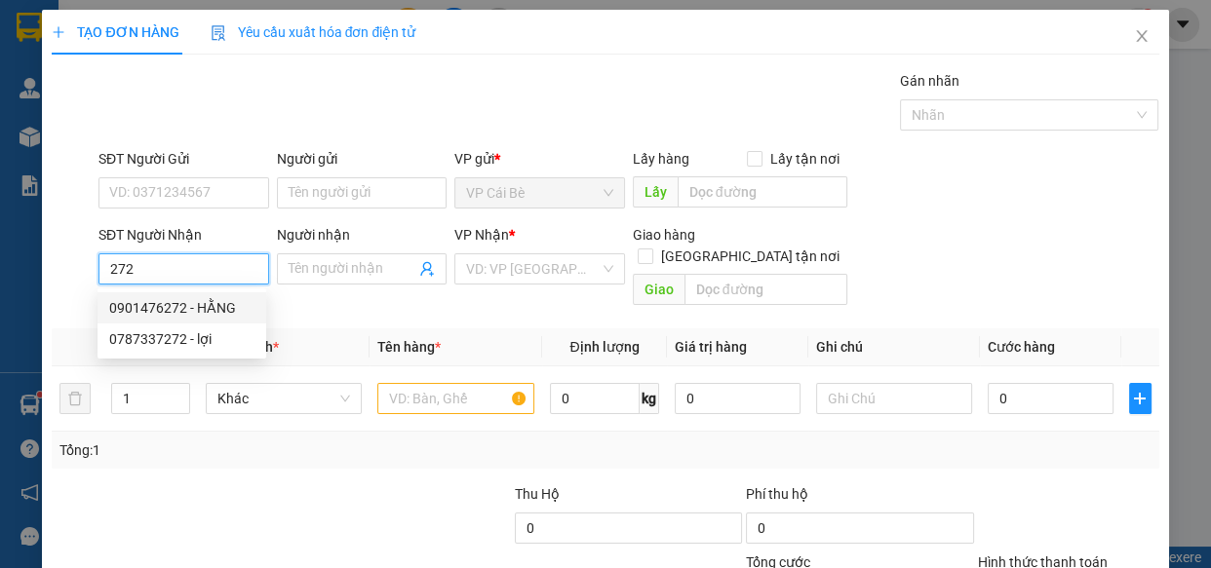
click at [183, 316] on div "0901476272 - HẰNG" at bounding box center [181, 307] width 145 height 21
type input "0901476272"
type input "HẰNG"
type input "60.000"
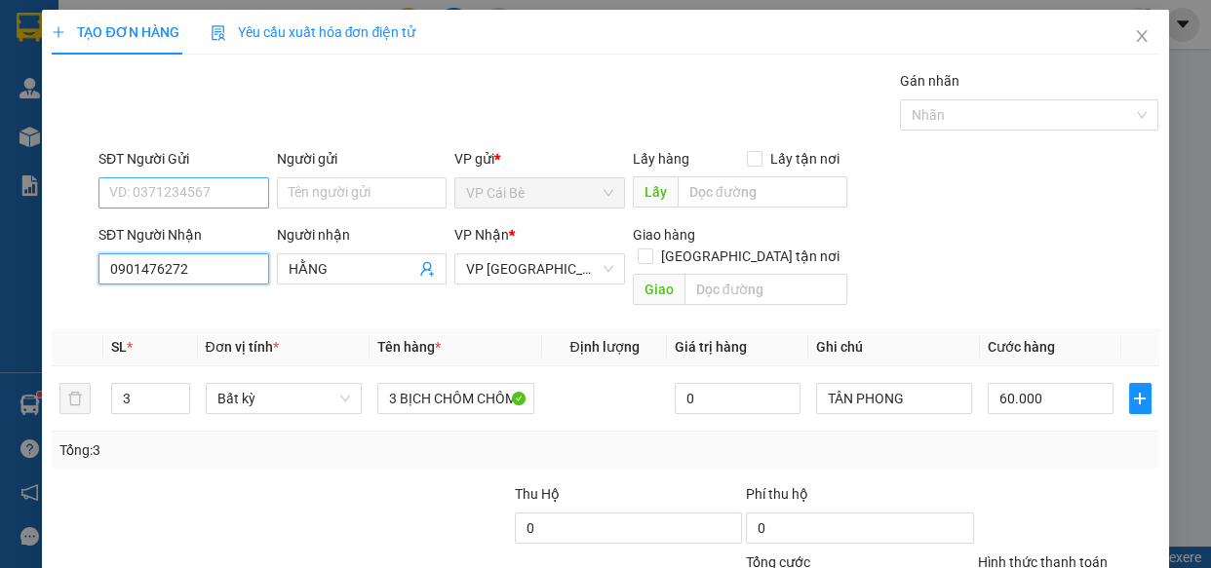
type input "0901476272"
click at [179, 192] on input "SĐT Người Gửi" at bounding box center [183, 192] width 171 height 31
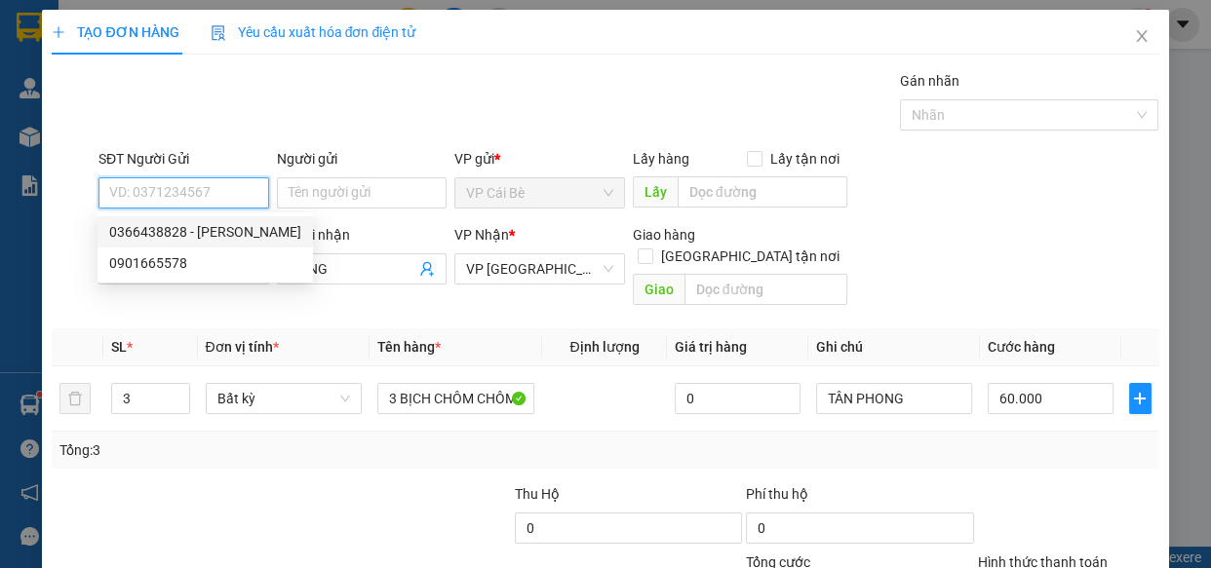
click at [213, 225] on div "0366438828 - [PERSON_NAME]" at bounding box center [205, 231] width 192 height 21
type input "0366438828"
type input "NGỌC"
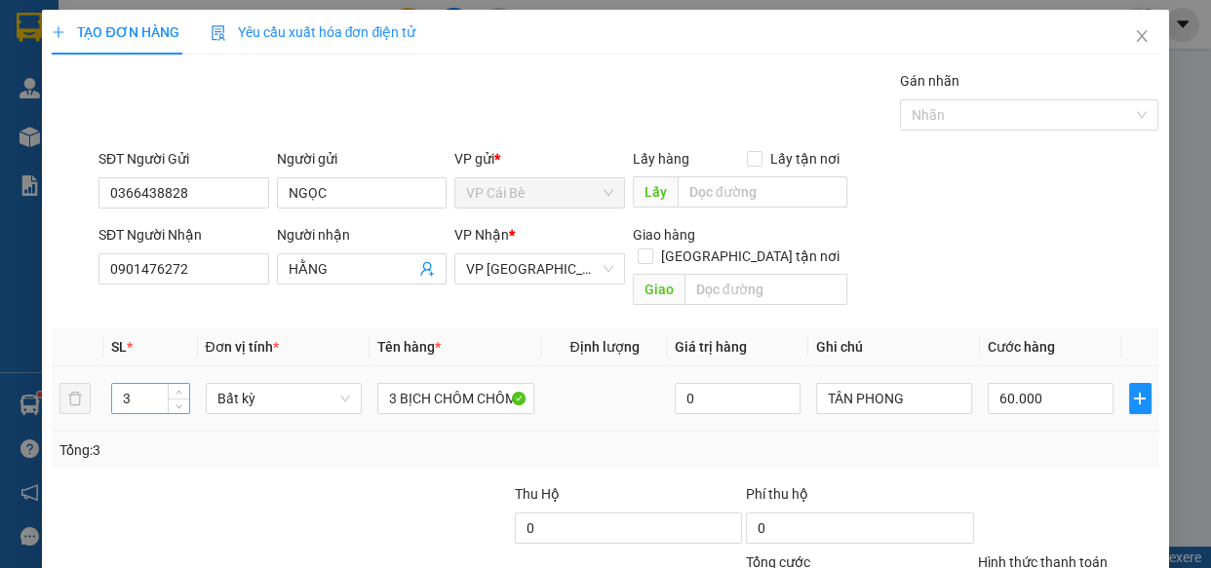
click at [134, 384] on input "3" at bounding box center [150, 398] width 76 height 29
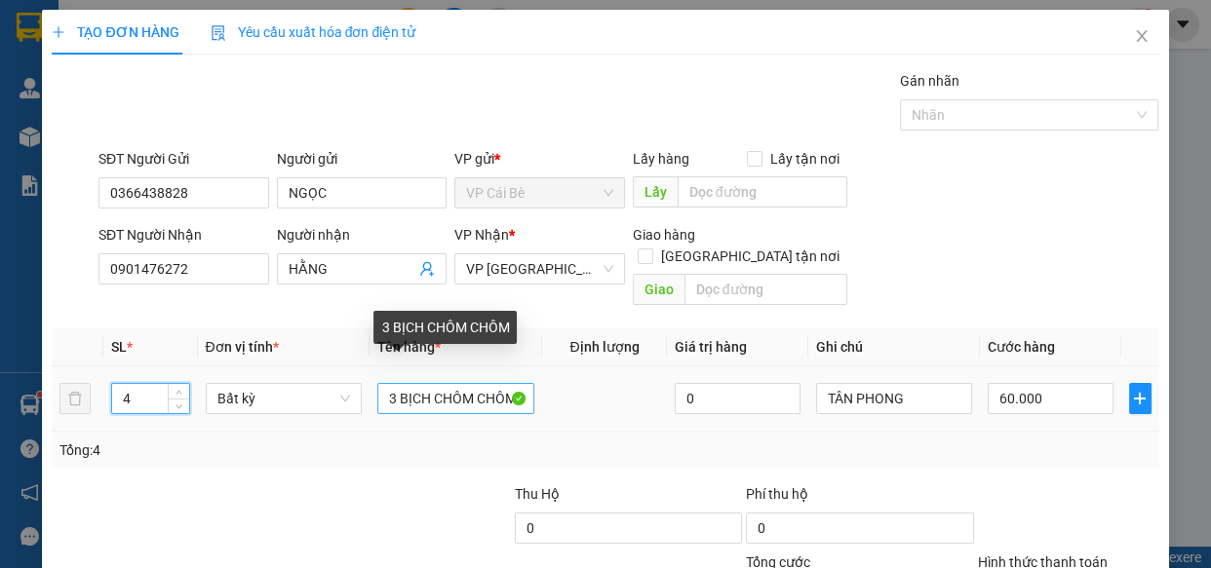
type input "4"
click at [392, 383] on input "3 BỊCH CHÔM CHÔM" at bounding box center [455, 398] width 157 height 31
type input "0"
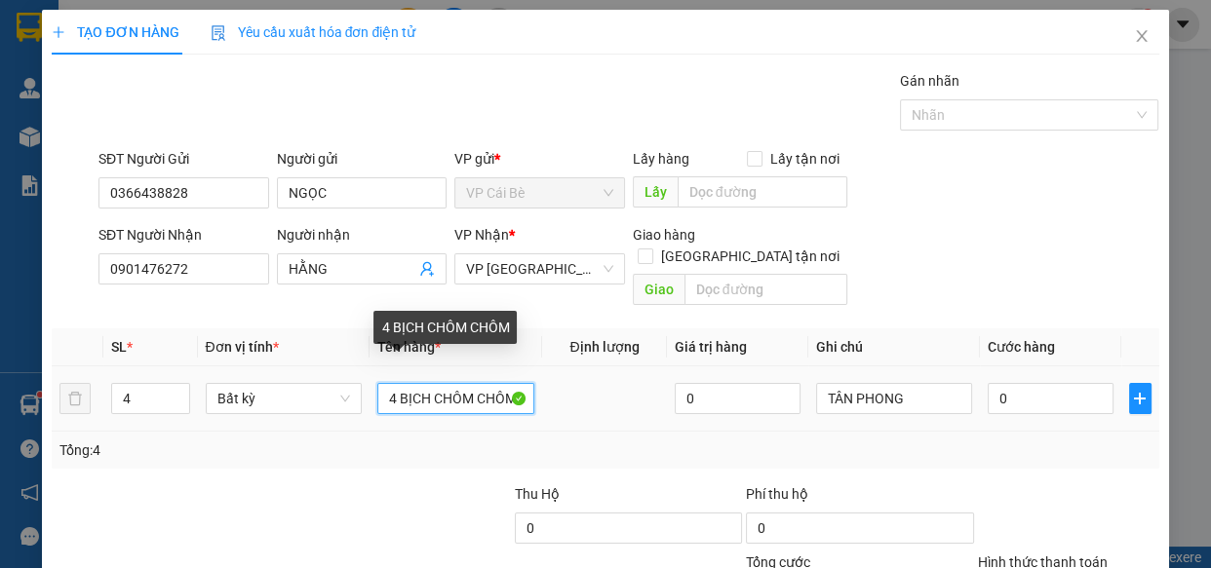
type input "4 BỊCH CHÔM CHÔM"
drag, startPoint x: 390, startPoint y: 373, endPoint x: 361, endPoint y: 489, distance: 119.6
click at [362, 489] on div at bounding box center [397, 517] width 231 height 68
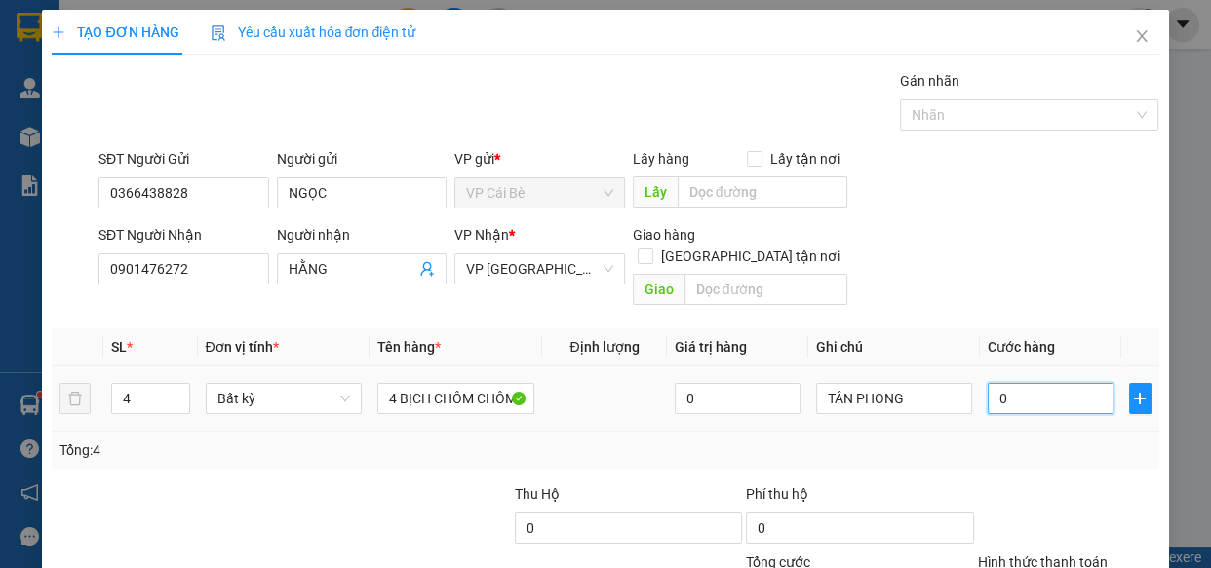
click at [1018, 383] on input "0" at bounding box center [1050, 398] width 126 height 31
type input "0"
type input "8"
type input "08"
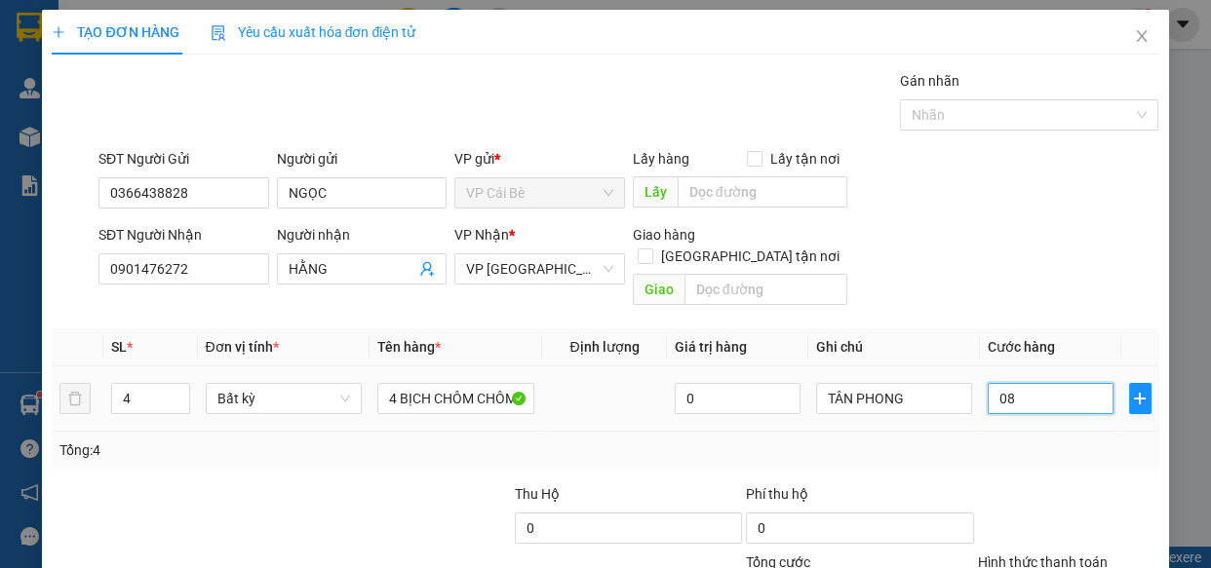
type input "80"
type input "080"
type input "80.000"
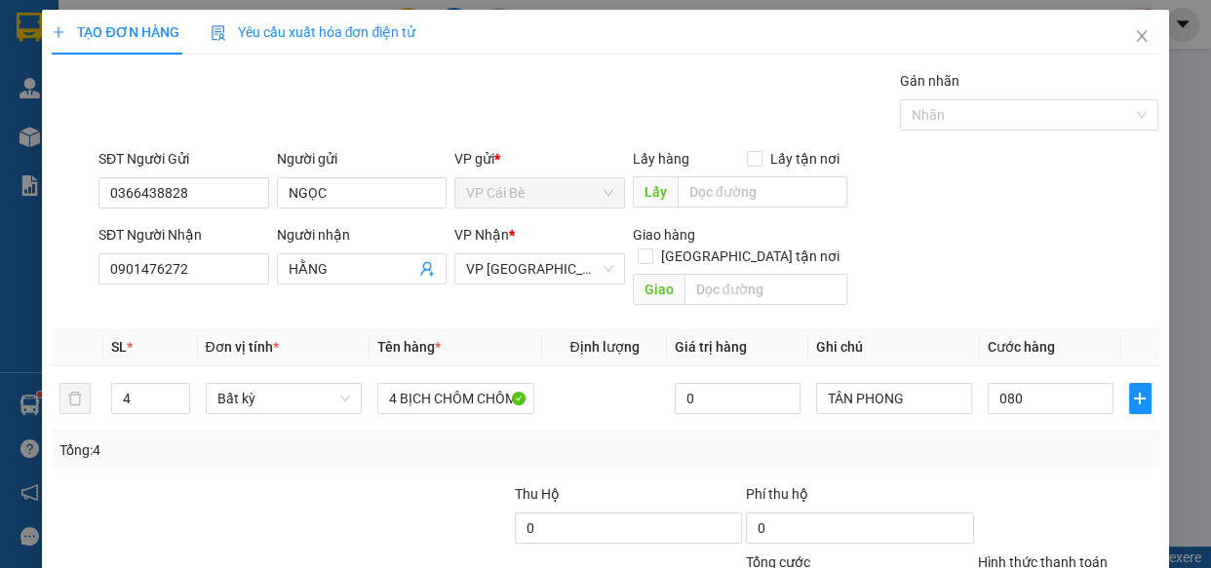
type input "80.000"
click at [1043, 432] on div "Tổng: 4" at bounding box center [605, 450] width 1106 height 37
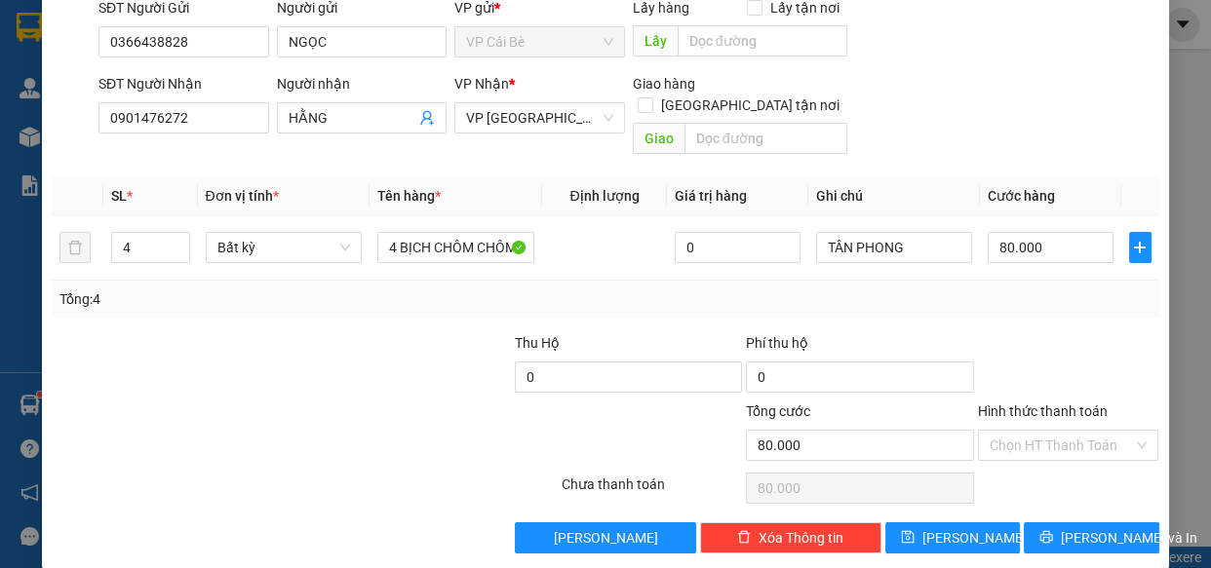
scroll to position [152, 0]
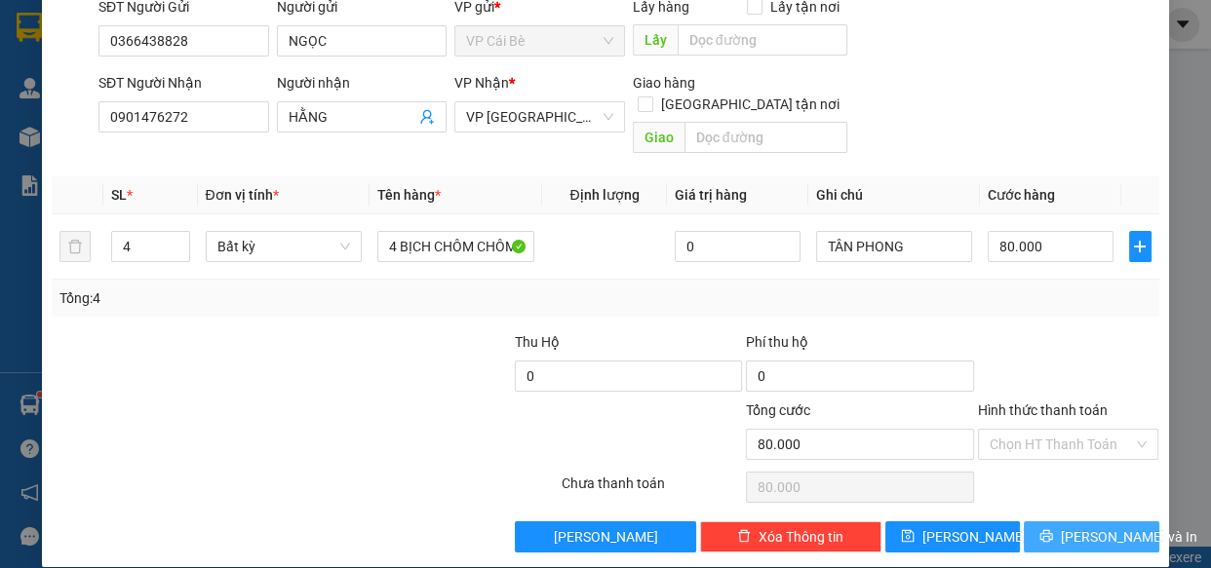
click at [1096, 526] on span "[PERSON_NAME] và In" at bounding box center [1129, 536] width 136 height 21
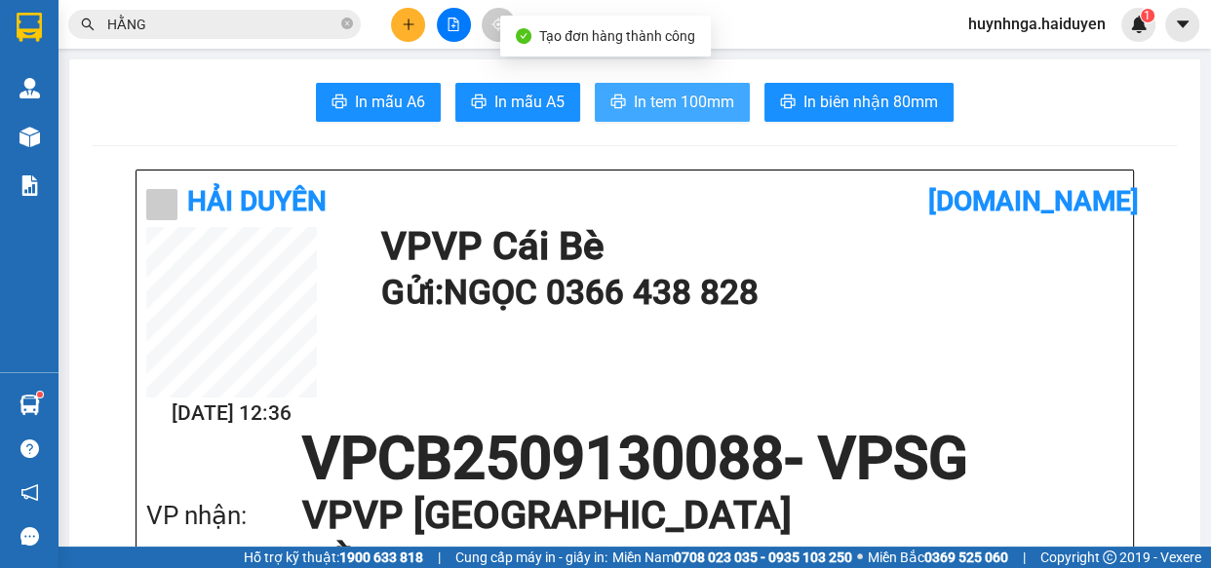
click at [626, 110] on button "In tem 100mm" at bounding box center [672, 102] width 155 height 39
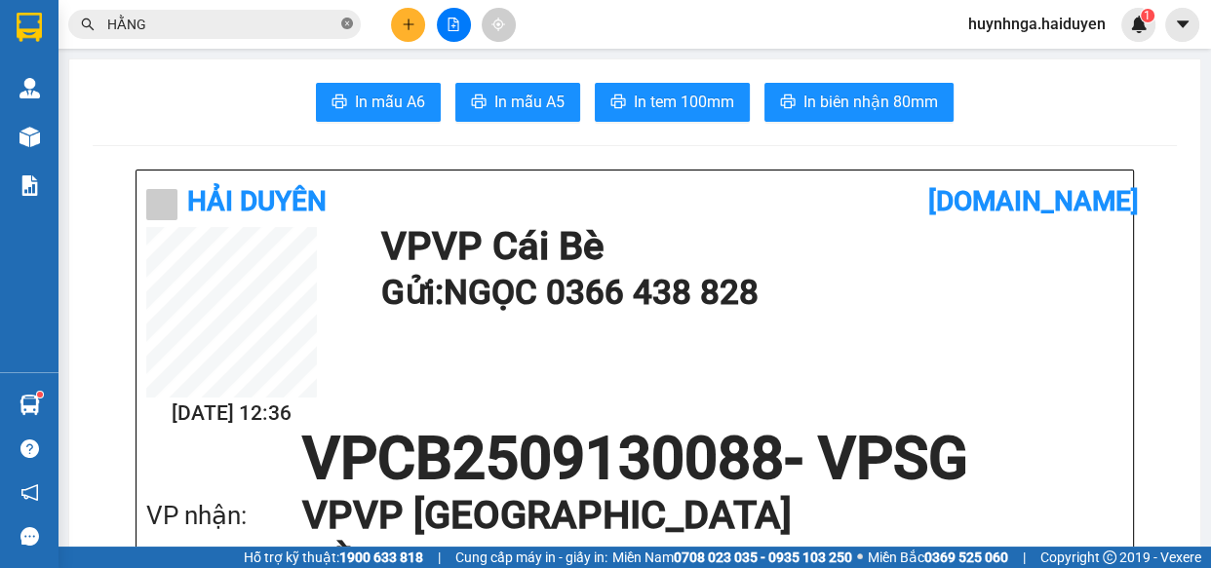
click at [348, 24] on icon "close-circle" at bounding box center [347, 24] width 12 height 12
click at [282, 29] on input "text" at bounding box center [222, 24] width 230 height 21
click at [833, 58] on main "In mẫu A6 In mẫu A5 In tem 100mm In biên nhận 80mm Hải Duyên [DOMAIN_NAME] [DAT…" at bounding box center [605, 273] width 1211 height 547
click at [1087, 57] on main "In mẫu A6 In mẫu A5 In tem 100mm In biên nhận 80mm Hải Duyên [DOMAIN_NAME] [DAT…" at bounding box center [605, 273] width 1211 height 547
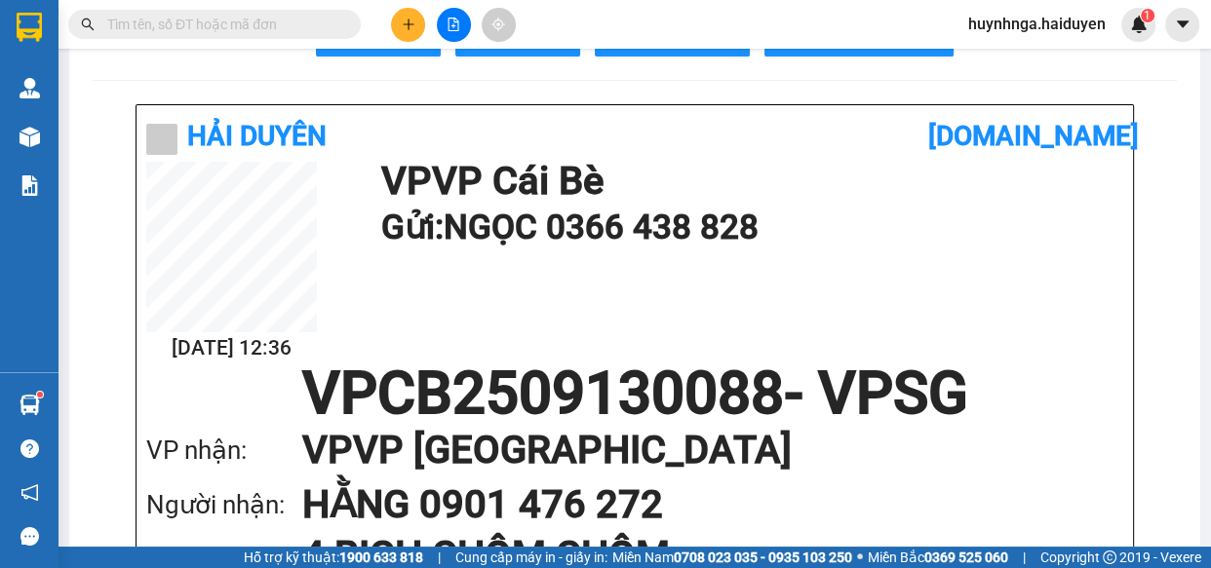
scroll to position [265, 0]
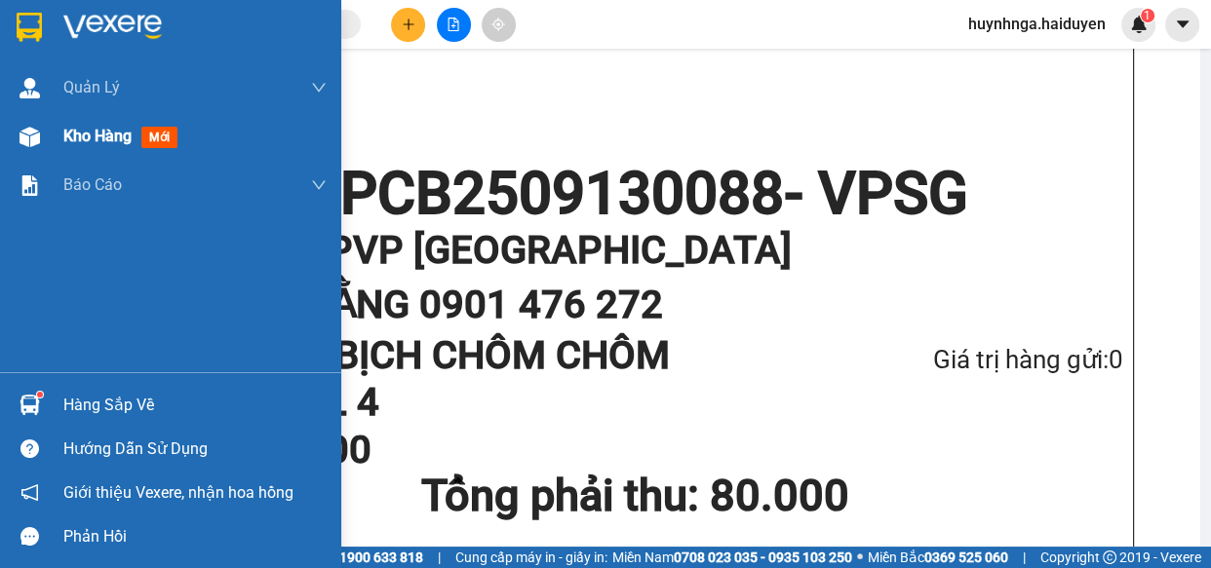
click at [77, 136] on span "Kho hàng" at bounding box center [97, 136] width 68 height 19
